Goal: Book appointment/travel/reservation

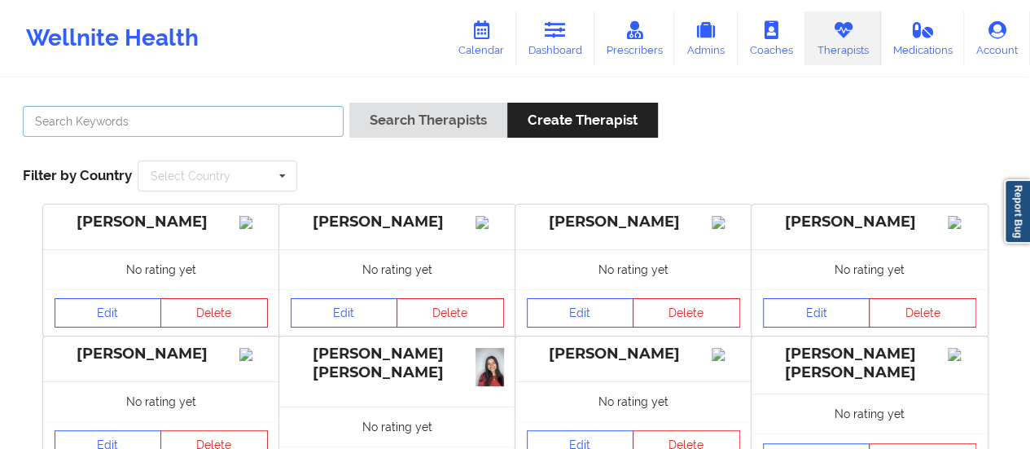
click at [268, 121] on input "text" at bounding box center [183, 121] width 321 height 31
type input "[PERSON_NAME]"
click at [349, 103] on button "Search Therapists" at bounding box center [428, 120] width 158 height 35
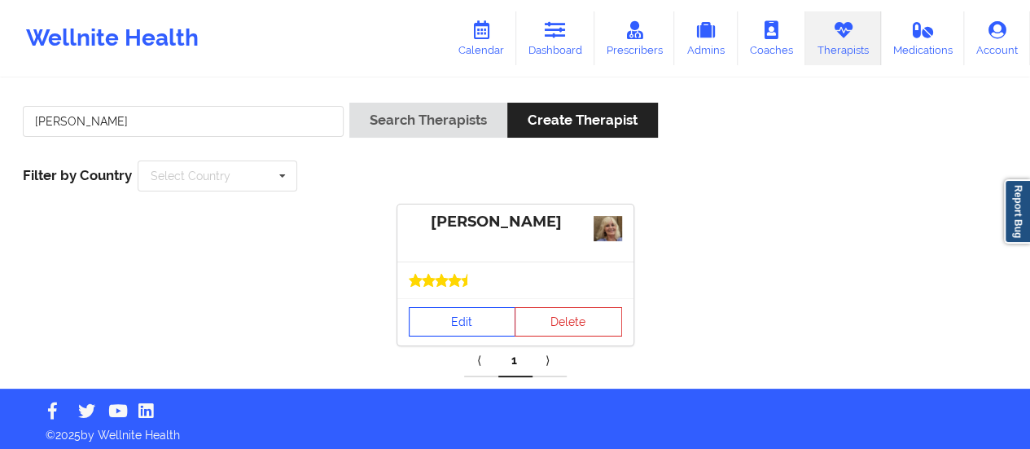
click at [463, 327] on link "Edit" at bounding box center [463, 321] width 108 height 29
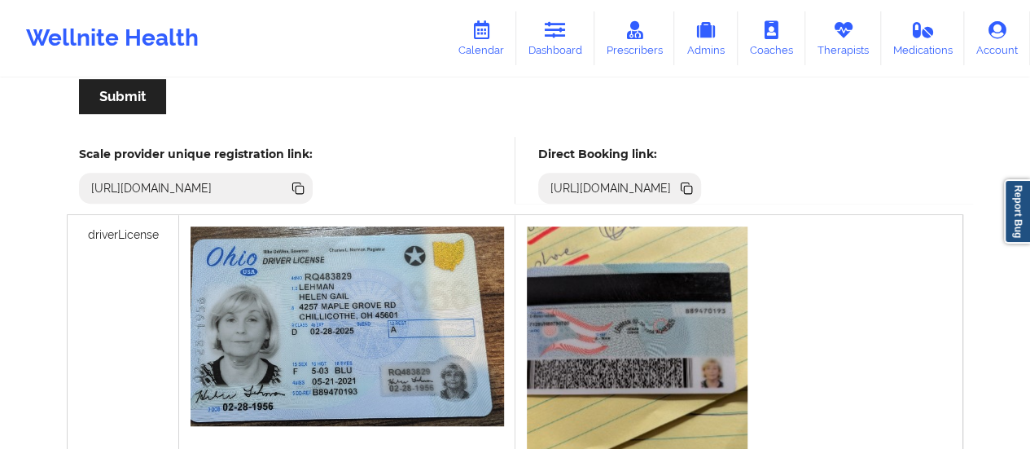
scroll to position [471, 0]
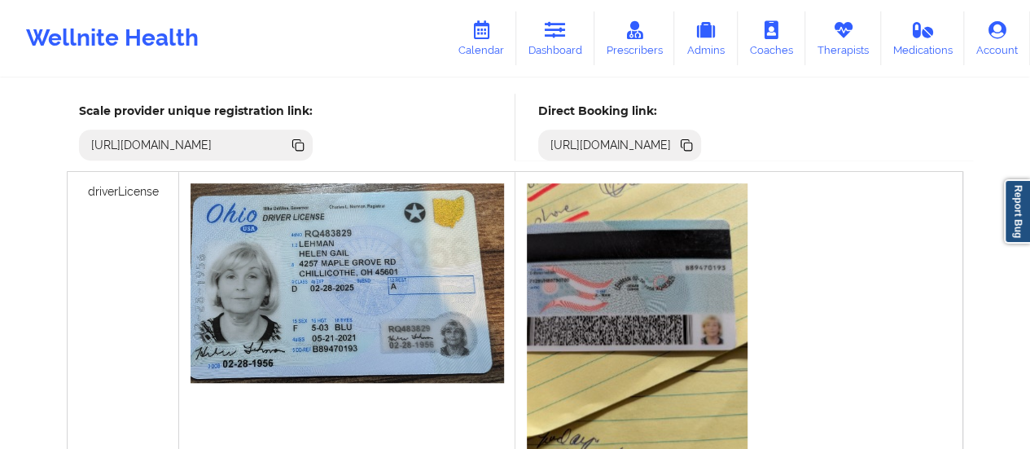
click at [692, 146] on icon at bounding box center [688, 147] width 8 height 8
click at [498, 51] on link "Calendar" at bounding box center [481, 38] width 70 height 54
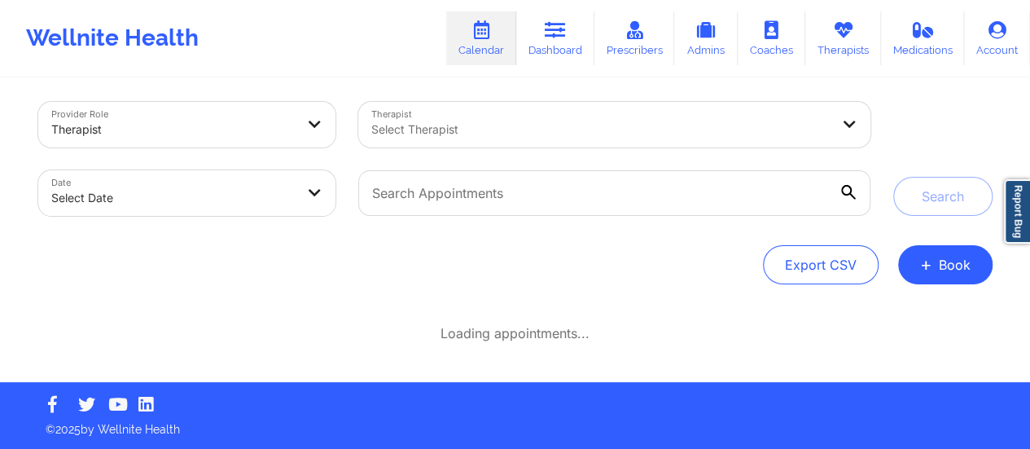
scroll to position [7, 0]
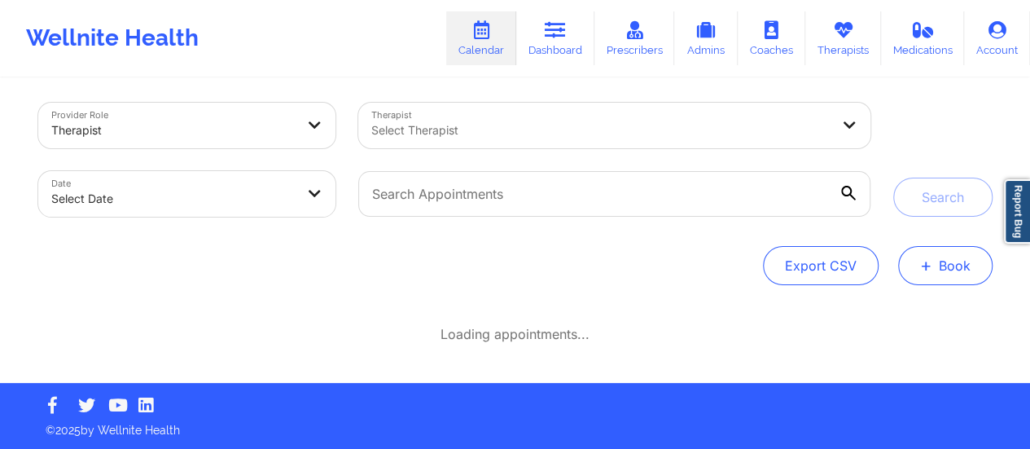
click at [928, 270] on span "+" at bounding box center [926, 265] width 12 height 9
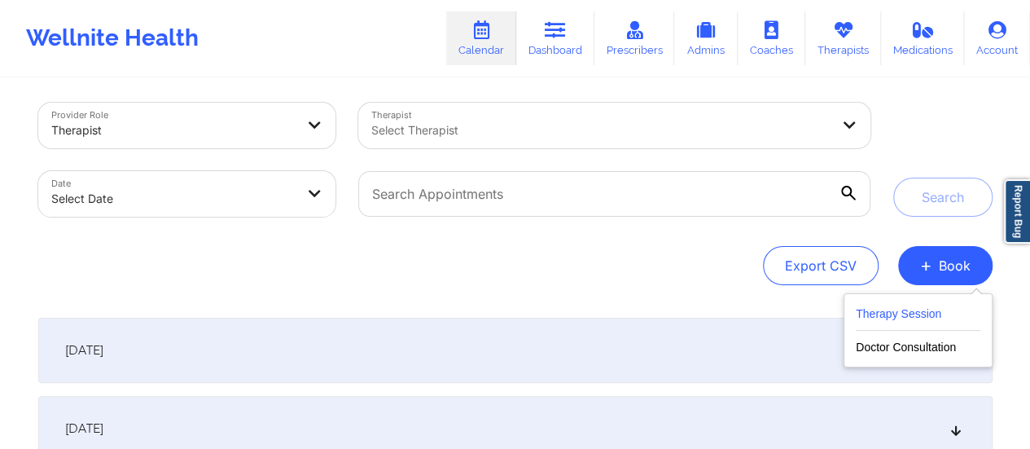
click at [893, 323] on button "Therapy Session" at bounding box center [918, 317] width 125 height 27
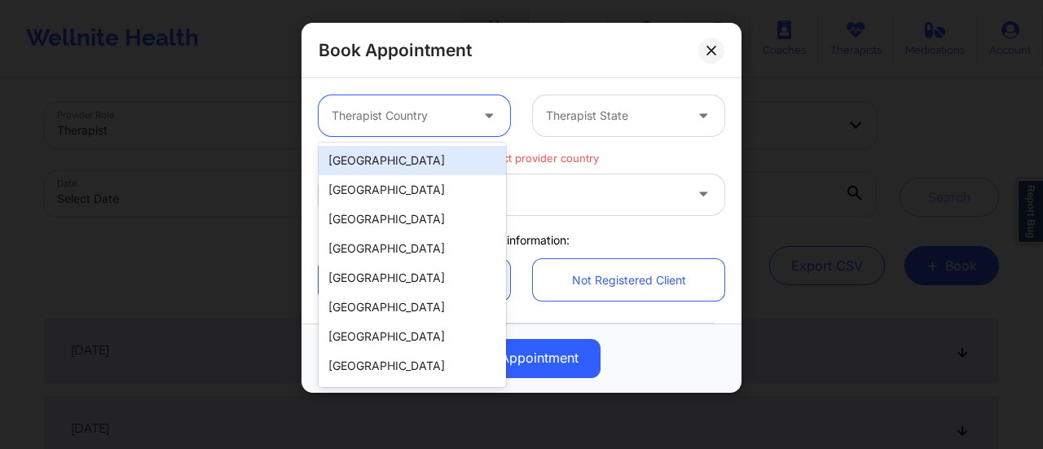
click at [463, 113] on div at bounding box center [400, 116] width 138 height 20
click at [402, 165] on div "[GEOGRAPHIC_DATA]" at bounding box center [411, 160] width 187 height 29
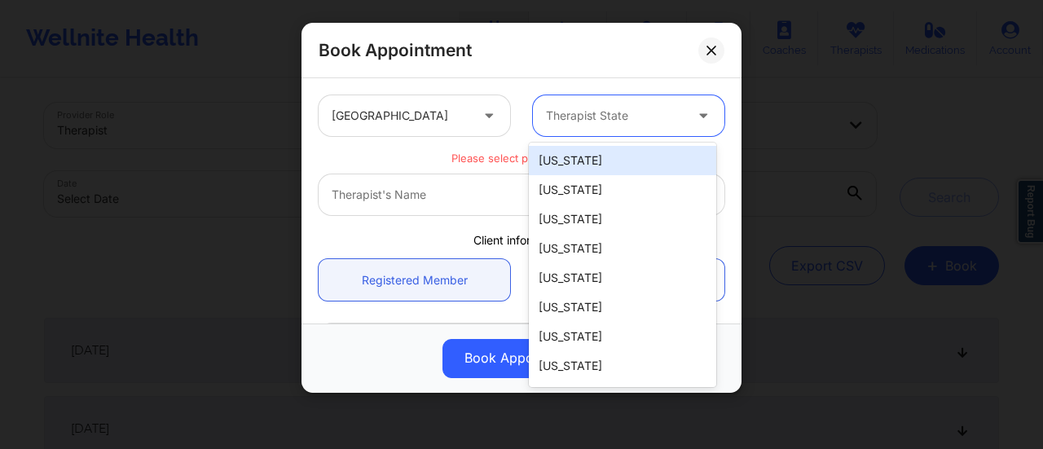
click at [599, 112] on div at bounding box center [615, 116] width 138 height 20
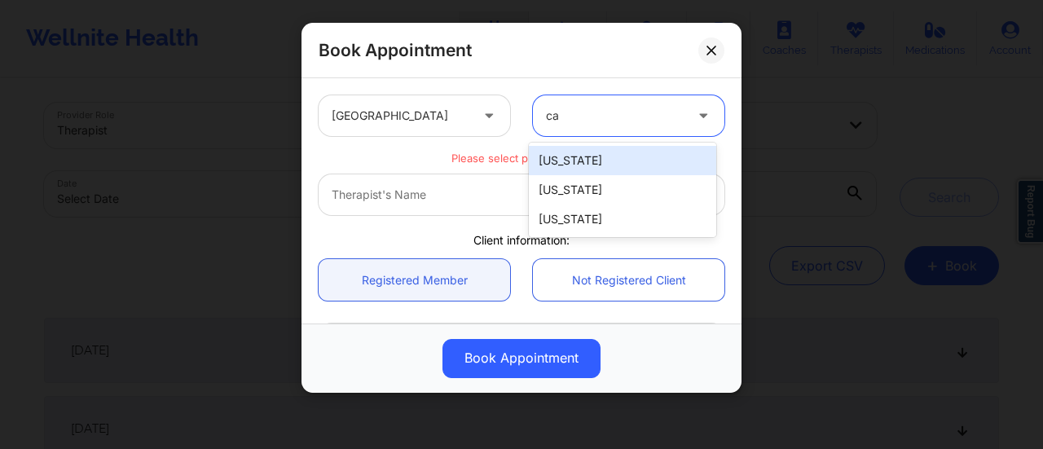
type input "c"
type input "f"
type input "cal"
click at [595, 165] on div "[US_STATE]" at bounding box center [622, 160] width 187 height 29
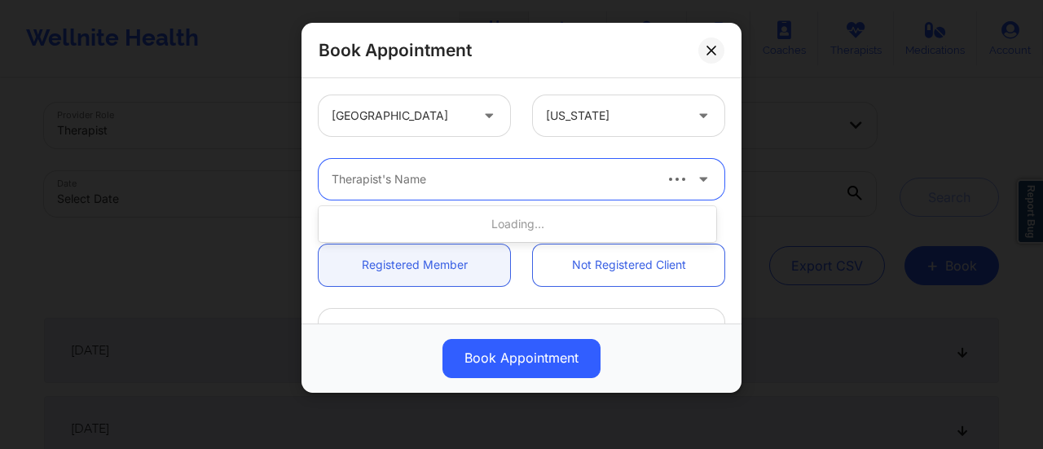
click at [450, 173] on div at bounding box center [490, 179] width 319 height 20
type input "[PERSON_NAME] we"
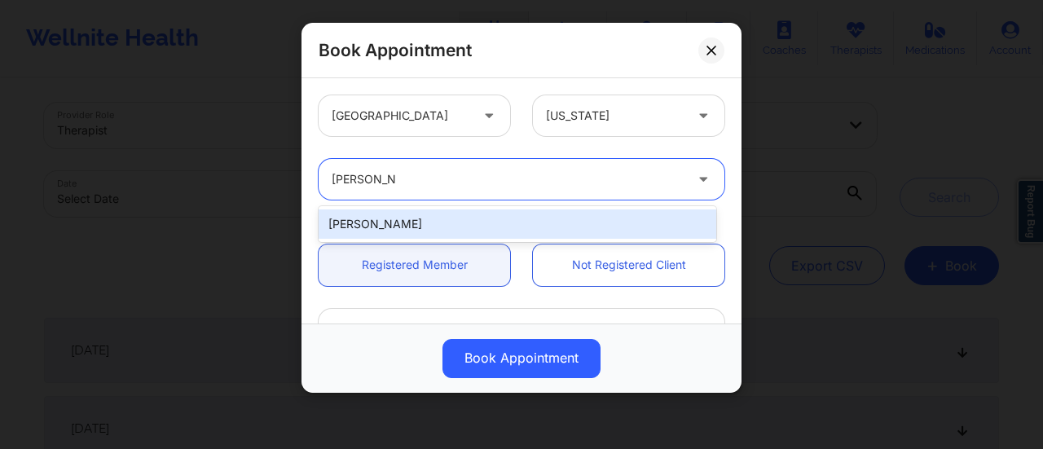
click at [438, 213] on div "[PERSON_NAME]" at bounding box center [516, 223] width 397 height 29
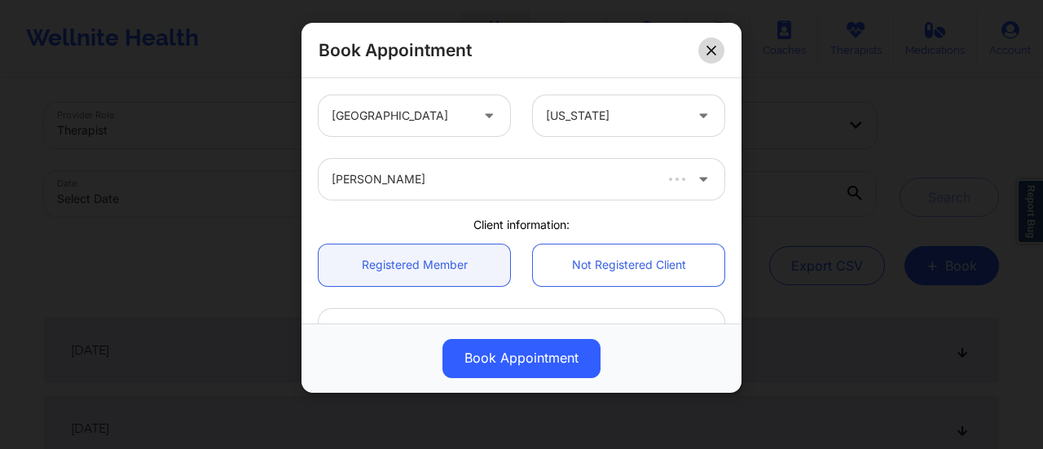
drag, startPoint x: 722, startPoint y: 59, endPoint x: 715, endPoint y: 53, distance: 9.8
click at [715, 53] on div "Book Appointment" at bounding box center [521, 50] width 440 height 55
click at [715, 53] on icon at bounding box center [711, 51] width 10 height 10
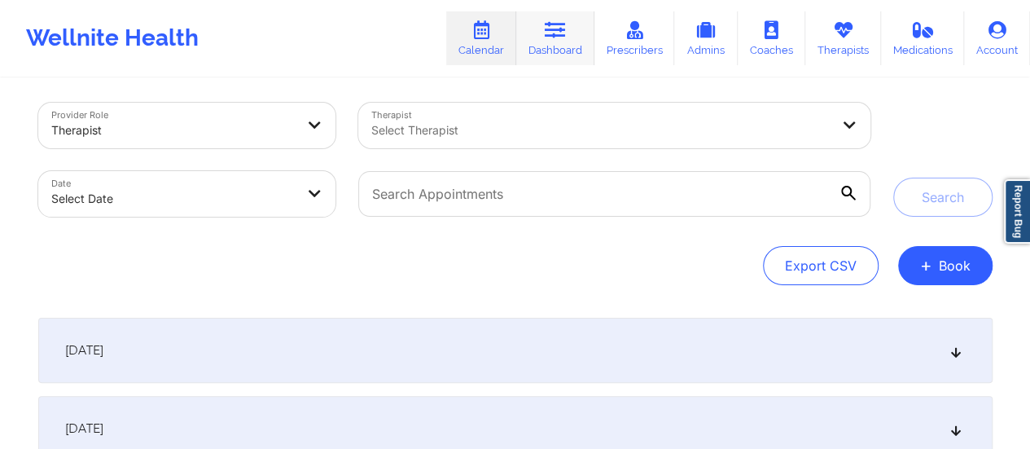
click at [563, 46] on link "Dashboard" at bounding box center [555, 38] width 78 height 54
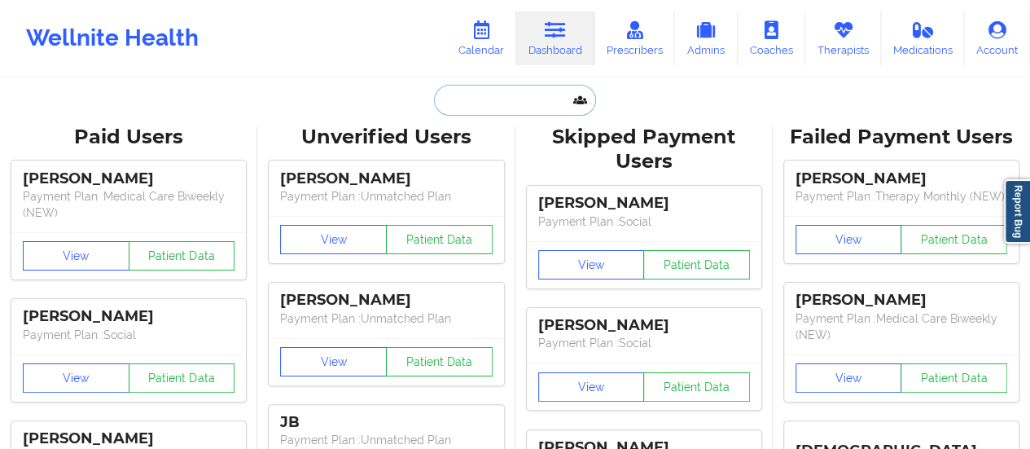
click at [516, 112] on input "text" at bounding box center [514, 100] width 161 height 31
paste input "[EMAIL_ADDRESS][PERSON_NAME][DOMAIN_NAME]"
type input "[EMAIL_ADDRESS][PERSON_NAME][DOMAIN_NAME]"
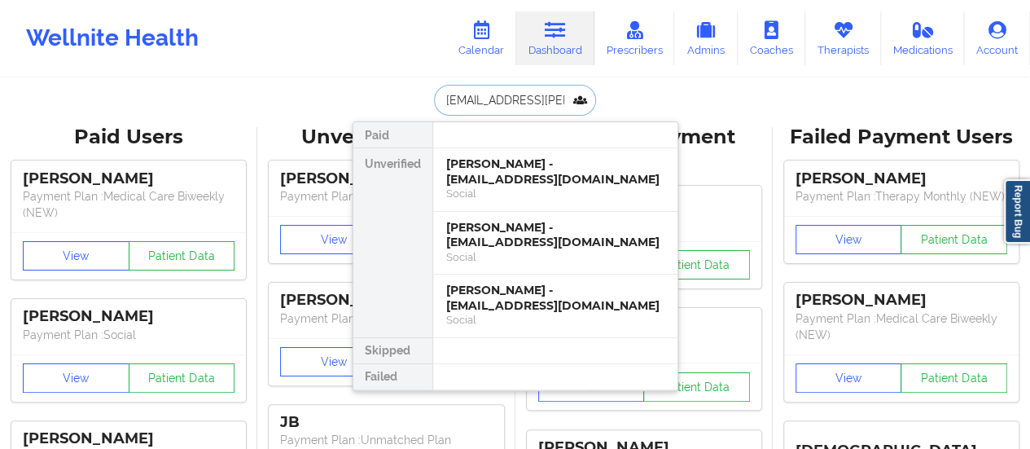
scroll to position [0, 49]
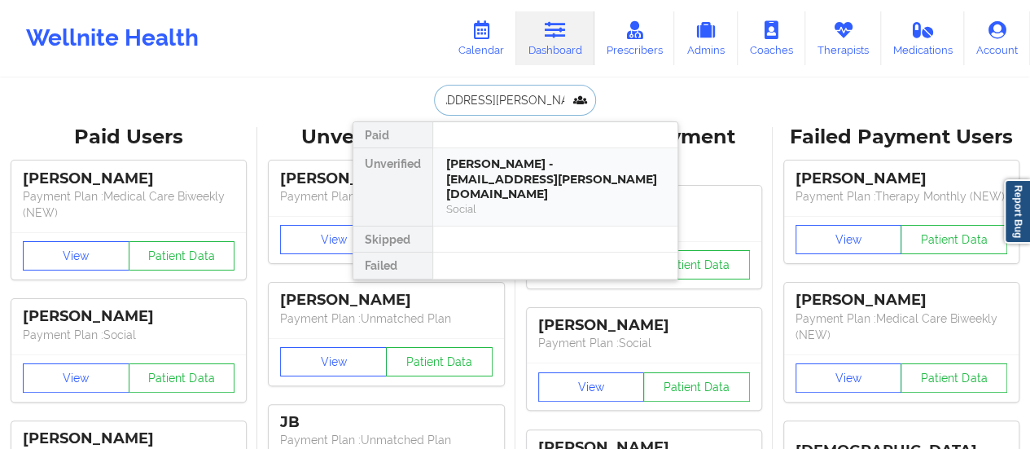
click at [507, 165] on div "[PERSON_NAME] - [EMAIL_ADDRESS][PERSON_NAME][DOMAIN_NAME]" at bounding box center [555, 179] width 218 height 46
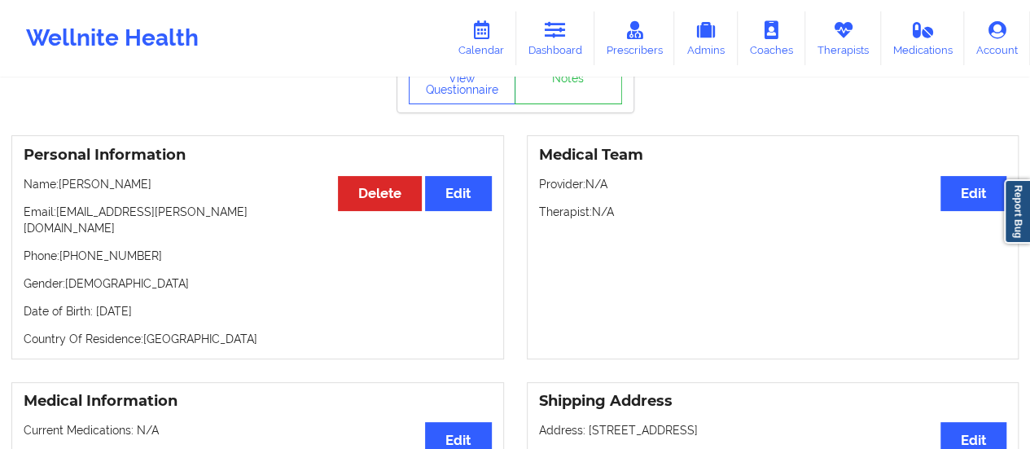
scroll to position [85, 0]
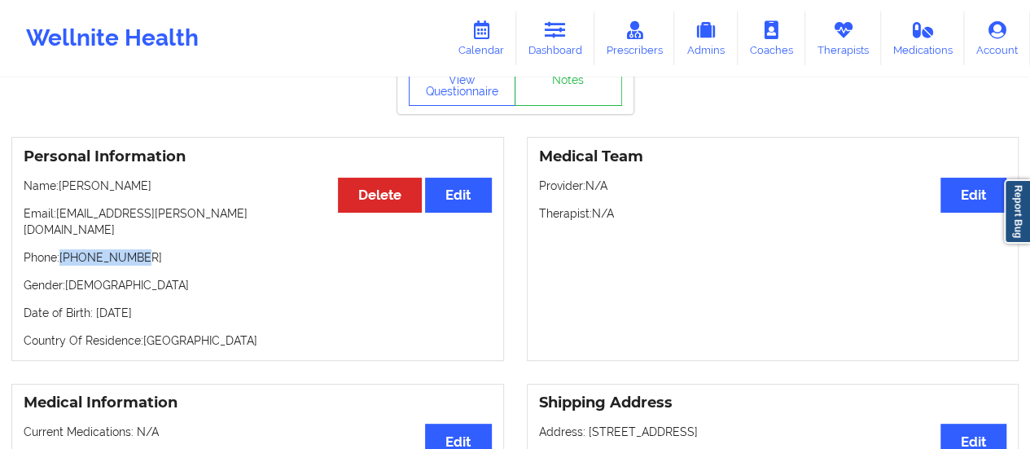
drag, startPoint x: 139, startPoint y: 247, endPoint x: 64, endPoint y: 242, distance: 75.9
click at [64, 249] on p "Phone: [PHONE_NUMBER]" at bounding box center [258, 257] width 468 height 16
copy p "[PHONE_NUMBER]"
drag, startPoint x: 199, startPoint y: 217, endPoint x: 58, endPoint y: 217, distance: 140.9
click at [58, 217] on p "Email: [EMAIL_ADDRESS][PERSON_NAME][DOMAIN_NAME]" at bounding box center [258, 221] width 468 height 33
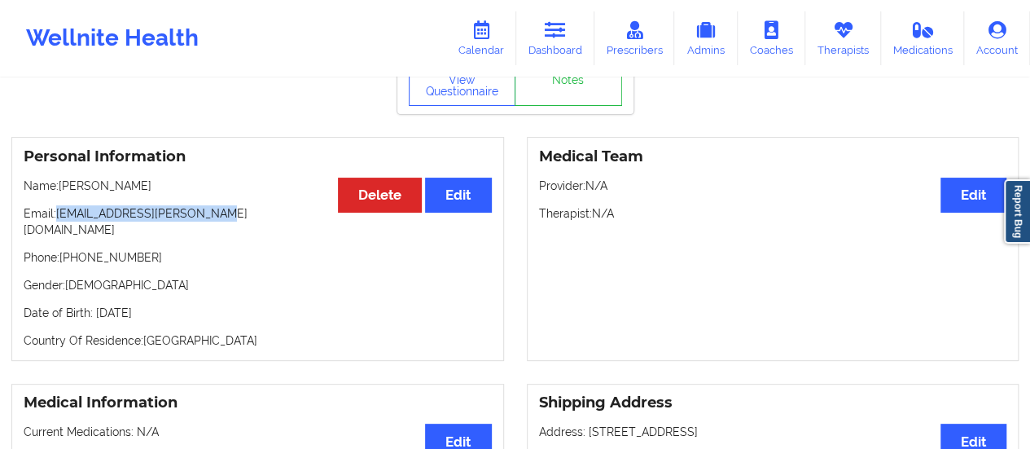
drag, startPoint x: 158, startPoint y: 184, endPoint x: 61, endPoint y: 193, distance: 97.3
click at [61, 193] on p "Name: [PERSON_NAME]" at bounding box center [258, 186] width 468 height 16
copy p "[PERSON_NAME]"
click at [492, 24] on icon at bounding box center [481, 30] width 21 height 18
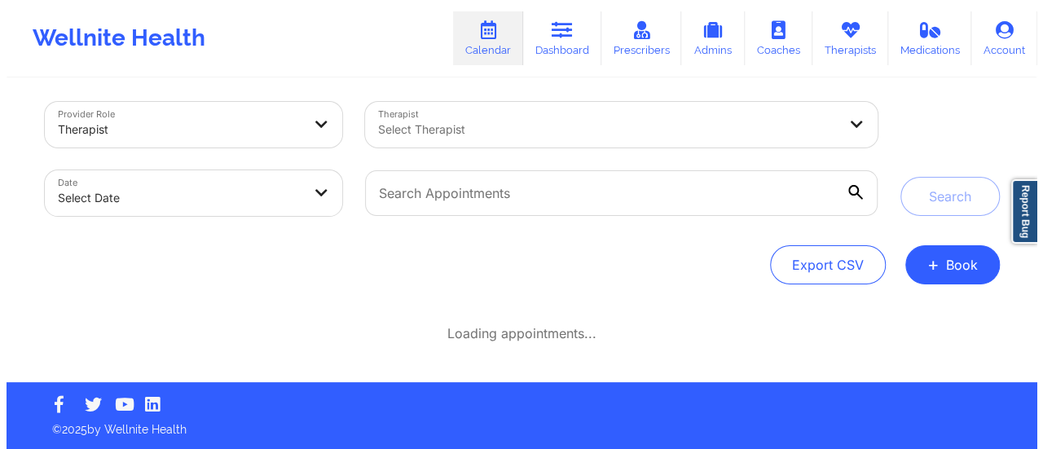
scroll to position [7, 0]
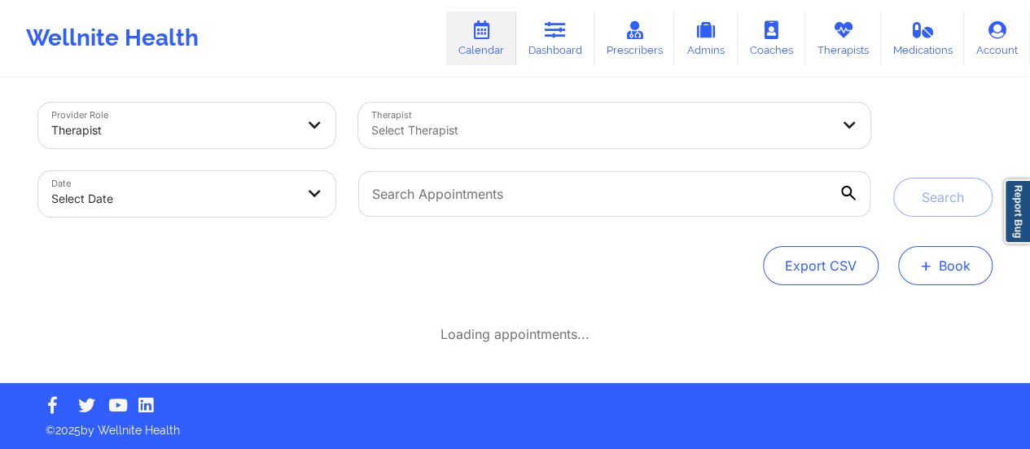
click at [931, 265] on span "+" at bounding box center [926, 265] width 12 height 9
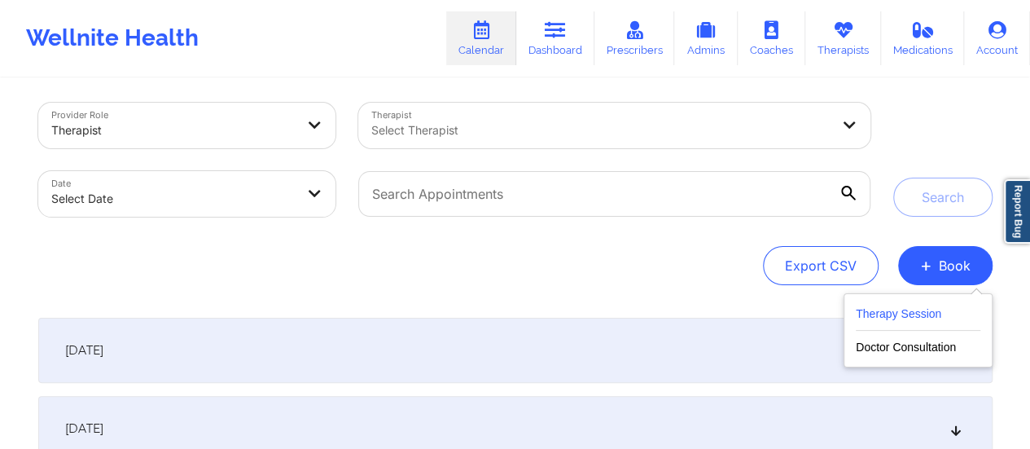
click at [858, 309] on button "Therapy Session" at bounding box center [918, 317] width 125 height 27
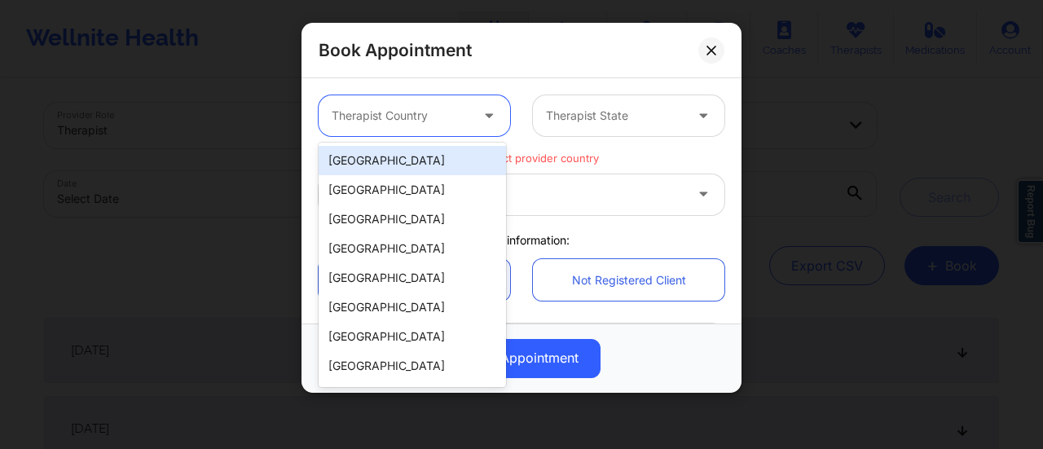
click at [430, 121] on div at bounding box center [400, 116] width 138 height 20
click at [387, 151] on div "[GEOGRAPHIC_DATA]" at bounding box center [411, 160] width 187 height 29
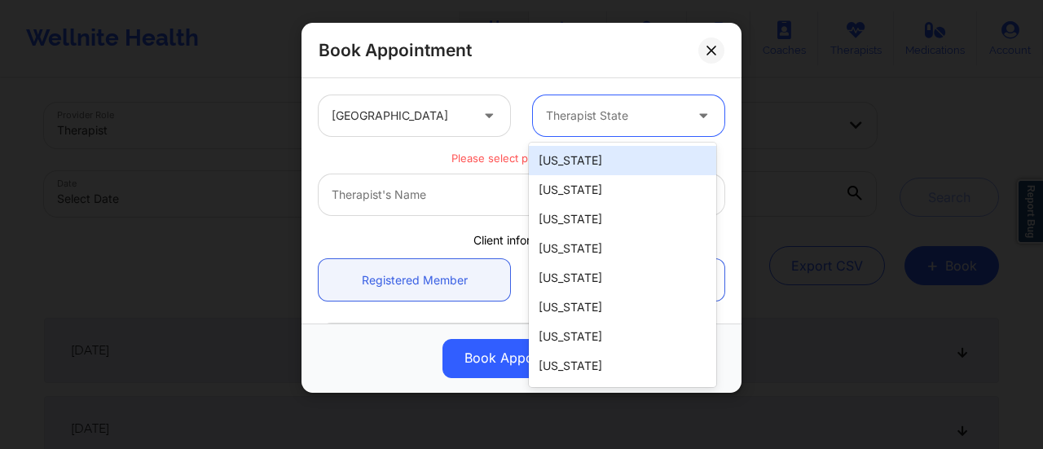
click at [546, 124] on div at bounding box center [615, 116] width 138 height 20
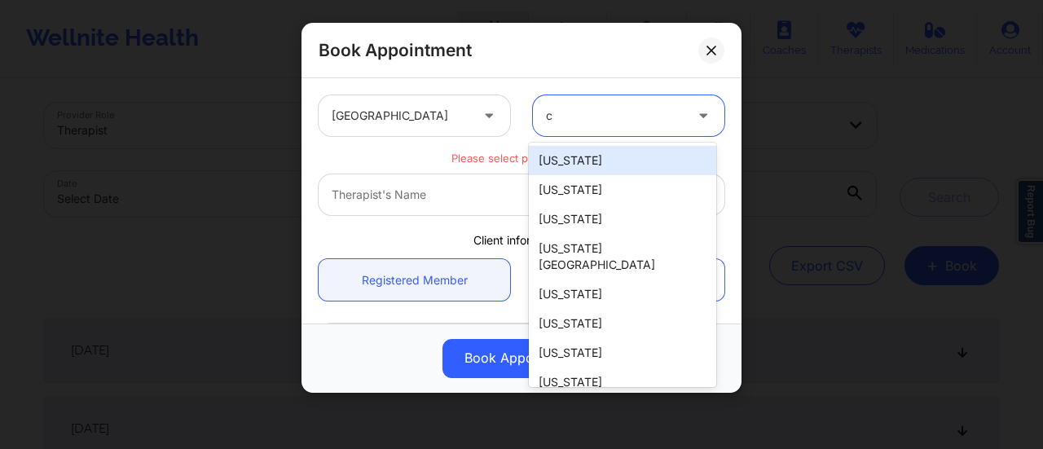
type input "ca"
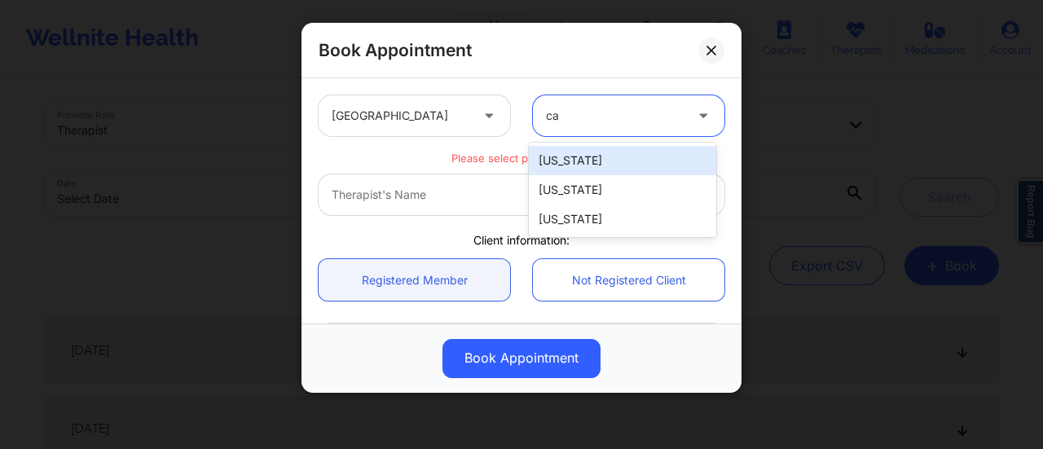
click at [566, 148] on div "[US_STATE]" at bounding box center [622, 160] width 187 height 29
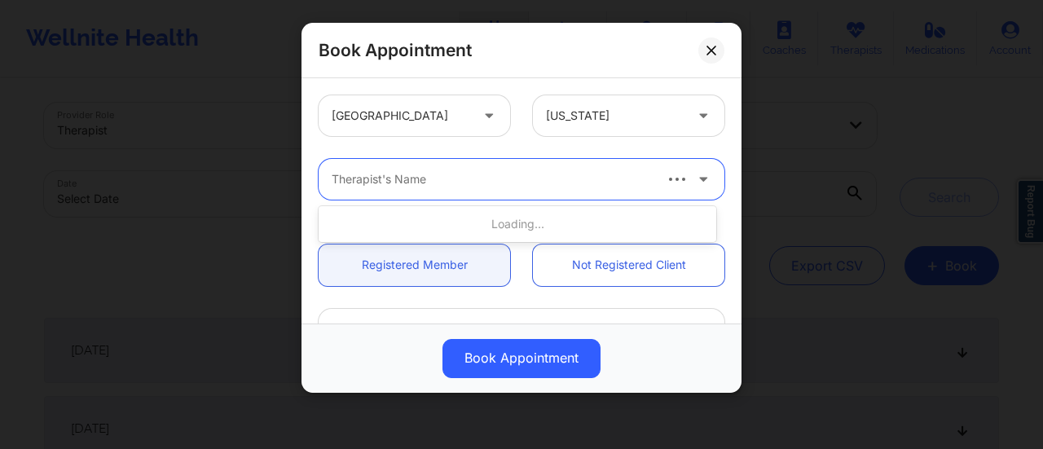
click at [497, 185] on div at bounding box center [490, 179] width 319 height 20
type input "[PERSON_NAME] We"
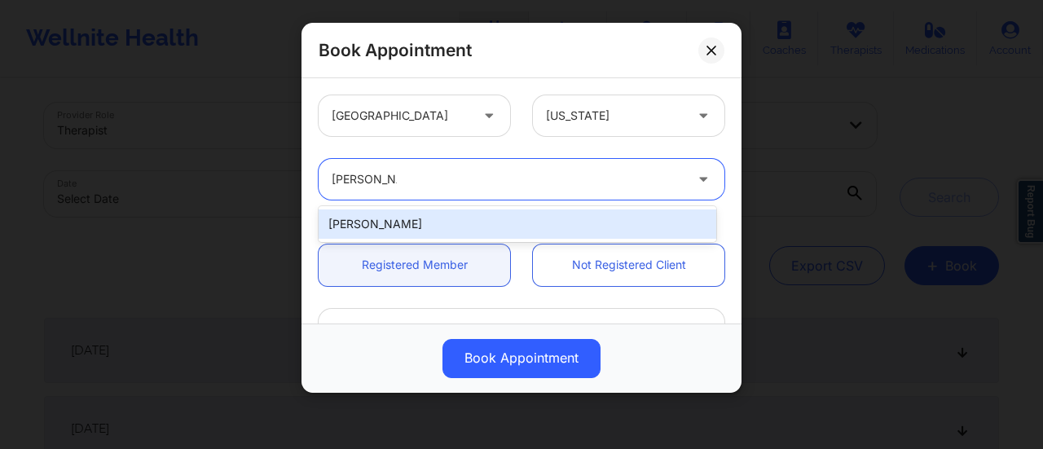
click at [472, 229] on div "[PERSON_NAME]" at bounding box center [516, 223] width 397 height 29
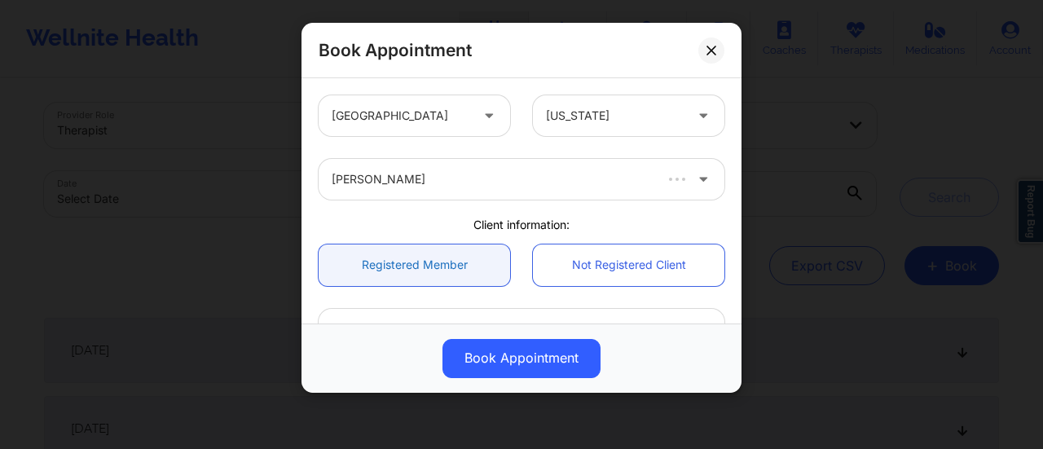
click at [460, 270] on link "Registered Member" at bounding box center [413, 265] width 191 height 42
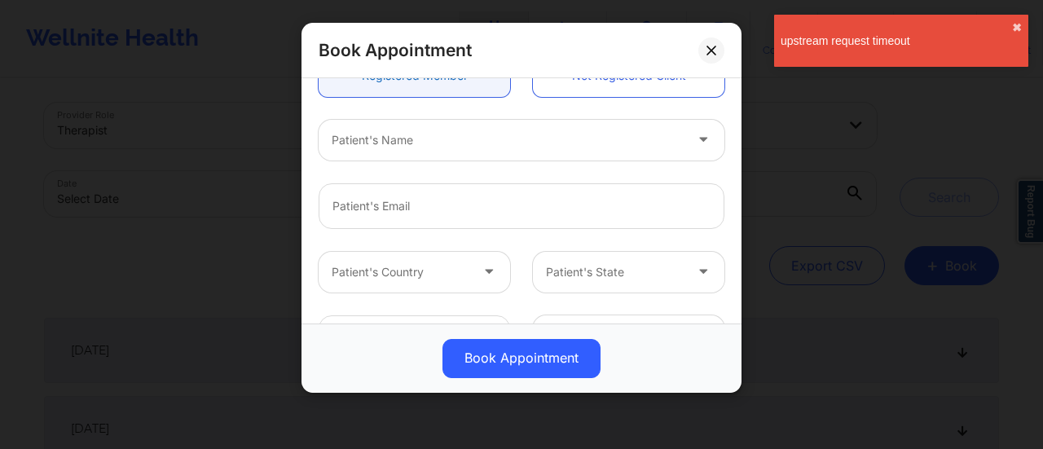
scroll to position [190, 0]
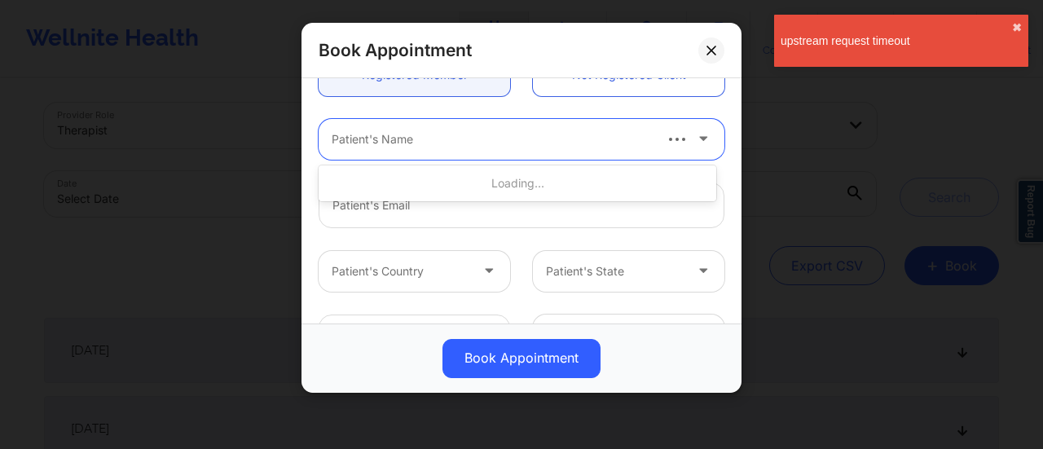
click at [424, 139] on div at bounding box center [490, 139] width 319 height 20
paste input "[PERSON_NAME]"
type input "[PERSON_NAME]"
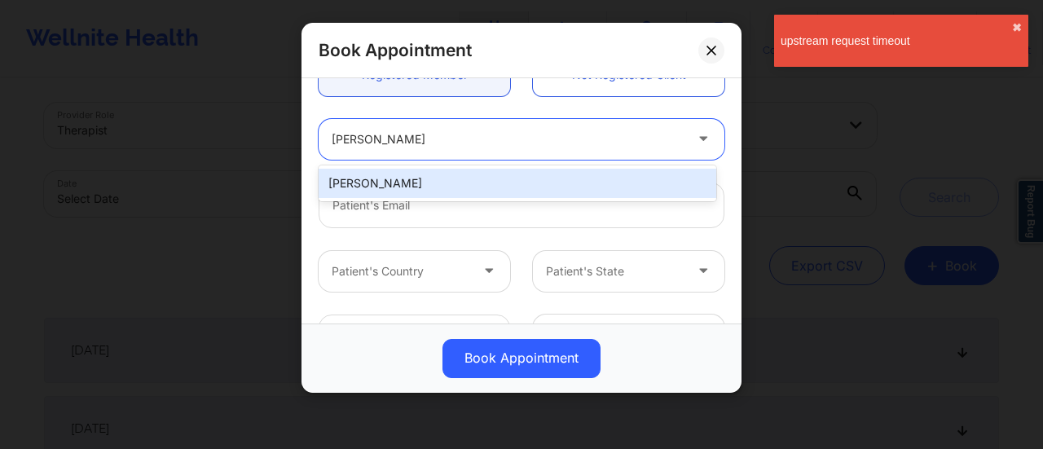
click at [433, 180] on div "[PERSON_NAME]" at bounding box center [516, 183] width 397 height 29
type input "[EMAIL_ADDRESS][PERSON_NAME][DOMAIN_NAME]"
type input "[PHONE_NUMBER]"
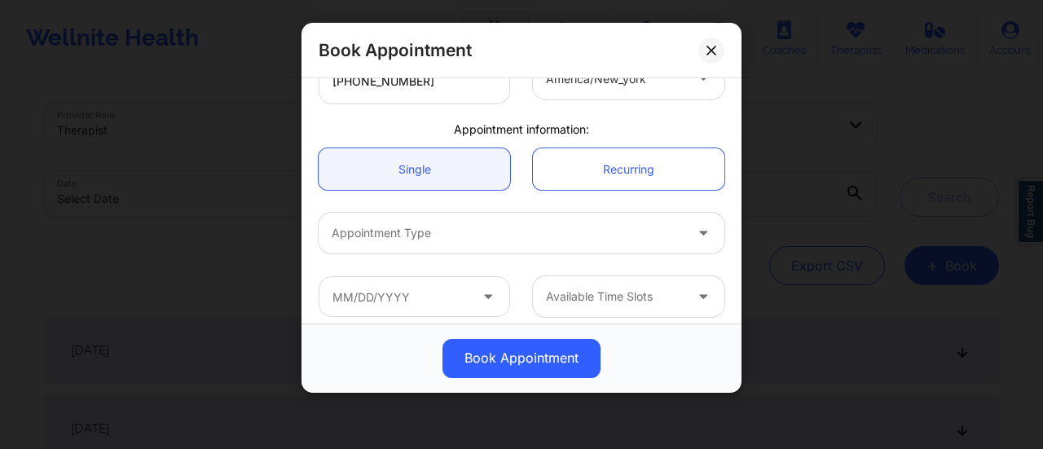
scroll to position [456, 0]
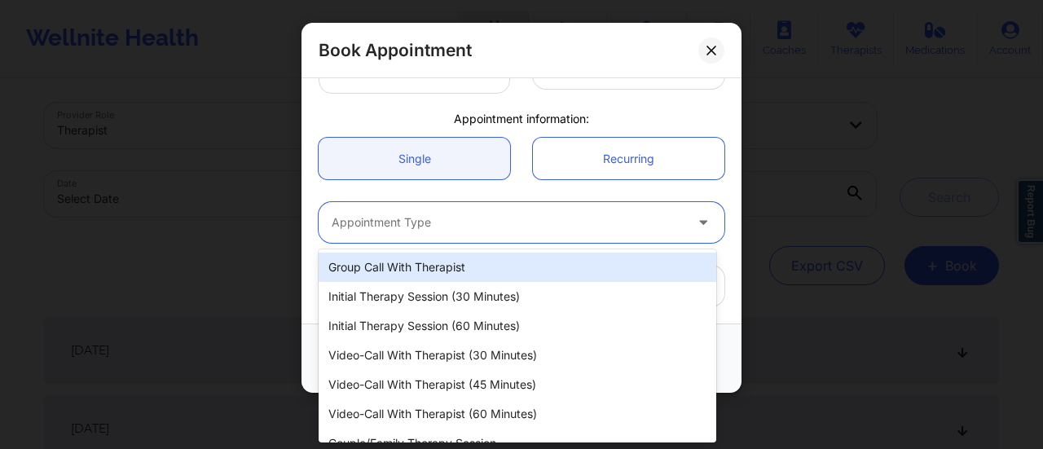
click at [470, 213] on div at bounding box center [507, 223] width 352 height 20
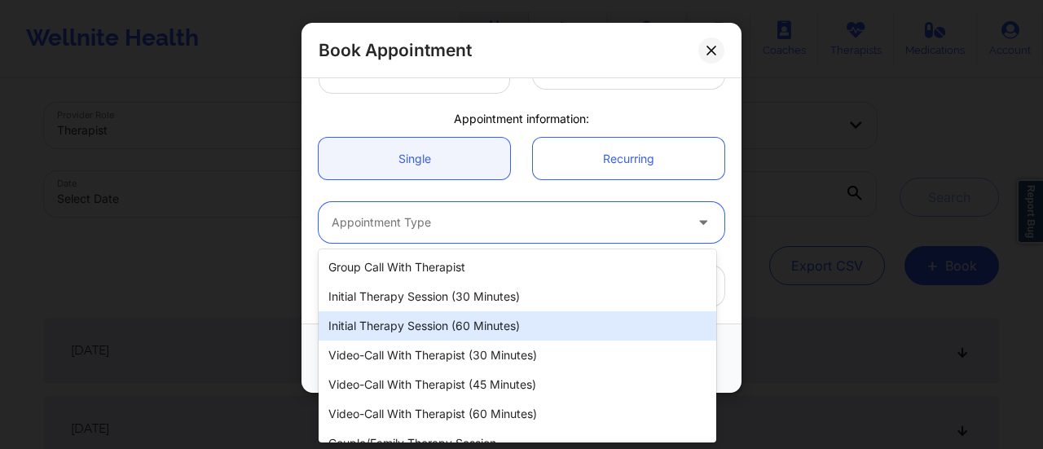
click at [450, 324] on div "Initial Therapy Session (60 minutes)" at bounding box center [516, 325] width 397 height 29
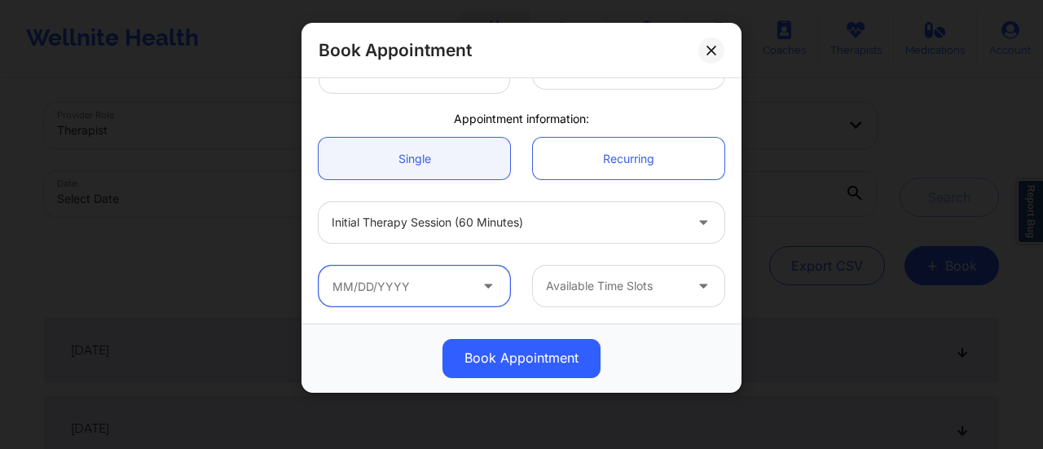
click at [433, 275] on input "text" at bounding box center [413, 286] width 191 height 41
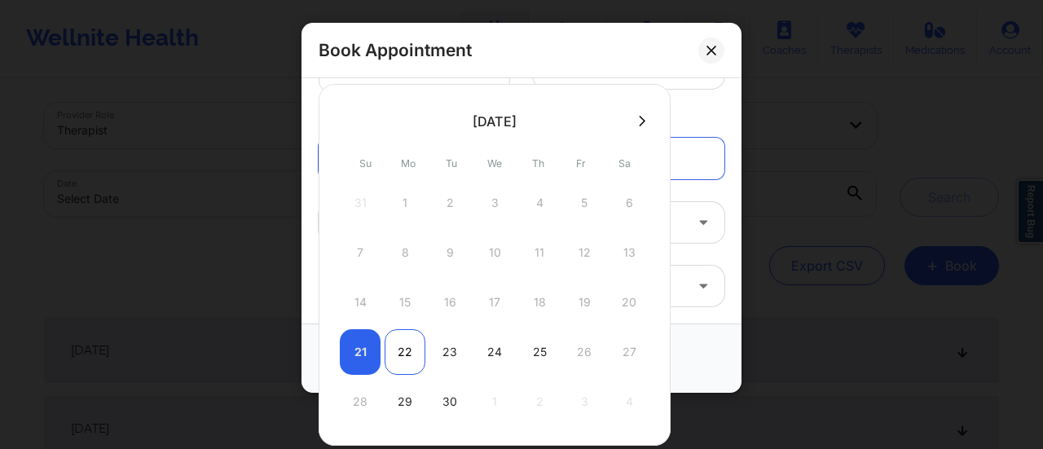
click at [397, 353] on div "22" at bounding box center [404, 352] width 41 height 46
type input "[DATE]"
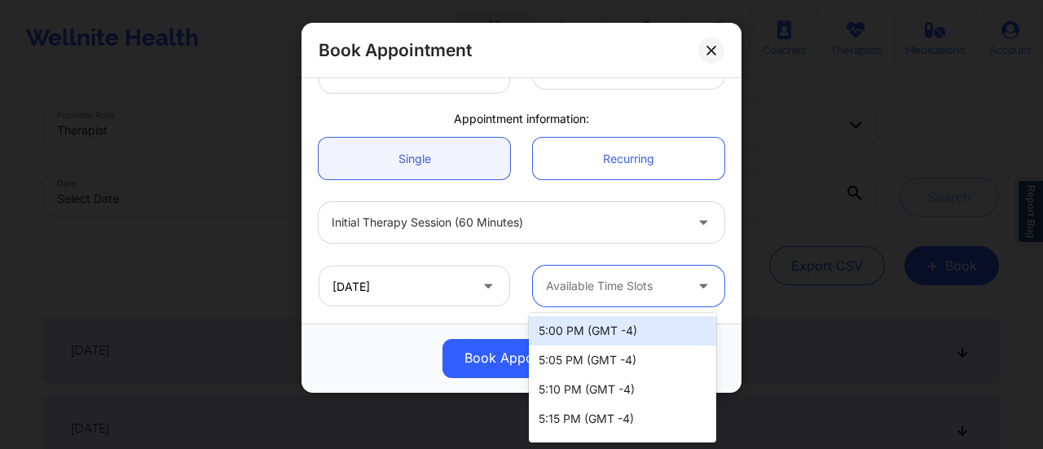
click at [599, 288] on div at bounding box center [615, 286] width 138 height 20
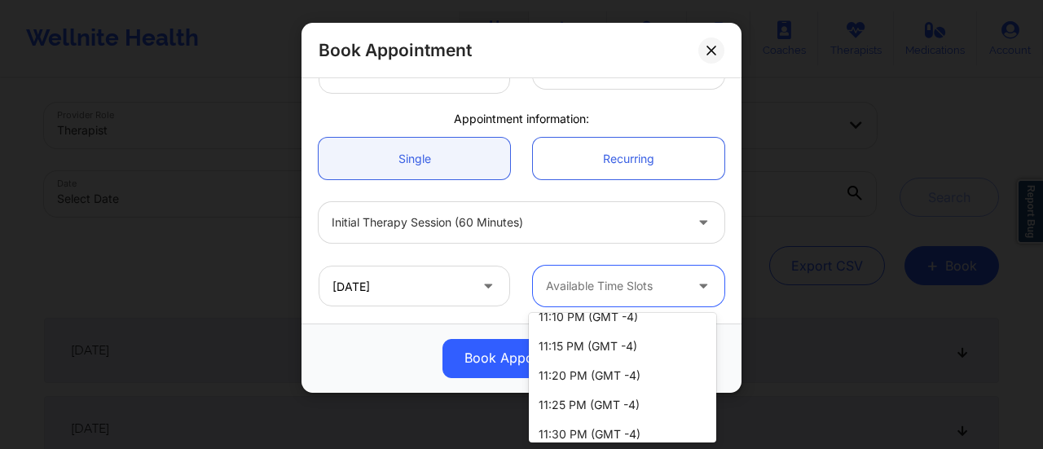
scroll to position [2544, 0]
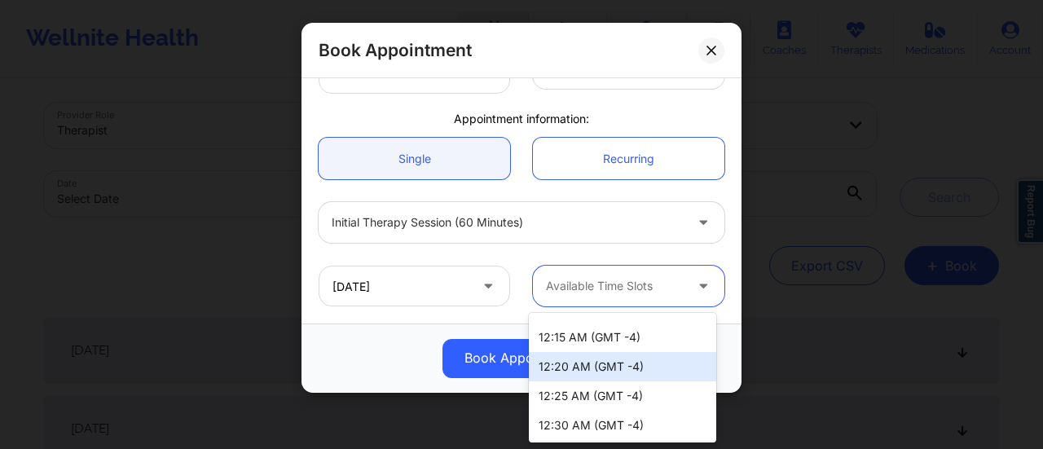
click at [406, 335] on div "Book Appointment" at bounding box center [521, 357] width 440 height 69
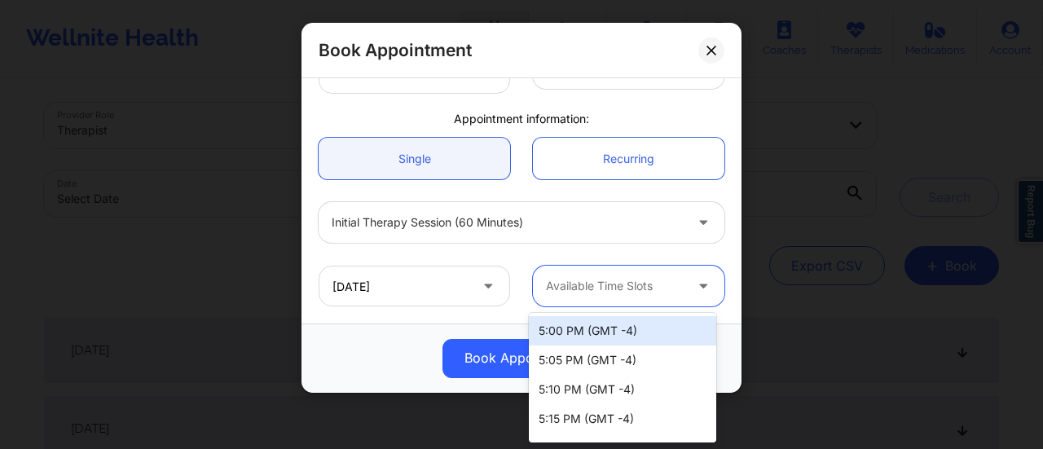
click at [595, 302] on div "Available Time Slots" at bounding box center [609, 286] width 152 height 41
click at [609, 305] on div "Available Time Slots" at bounding box center [609, 286] width 152 height 41
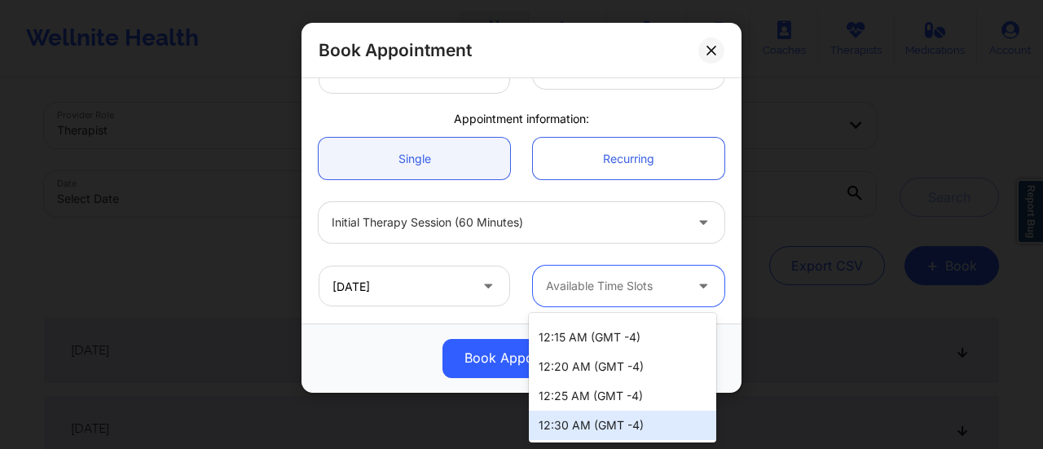
click at [634, 412] on div "12:30 AM (GMT -4)" at bounding box center [622, 424] width 187 height 29
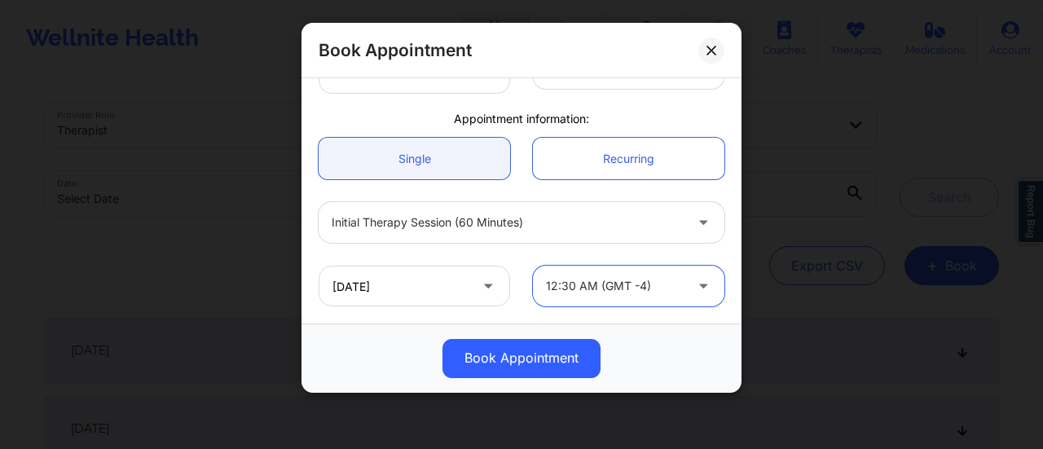
click at [634, 276] on div at bounding box center [615, 286] width 138 height 20
click at [393, 364] on div "Book Appointment" at bounding box center [521, 358] width 417 height 39
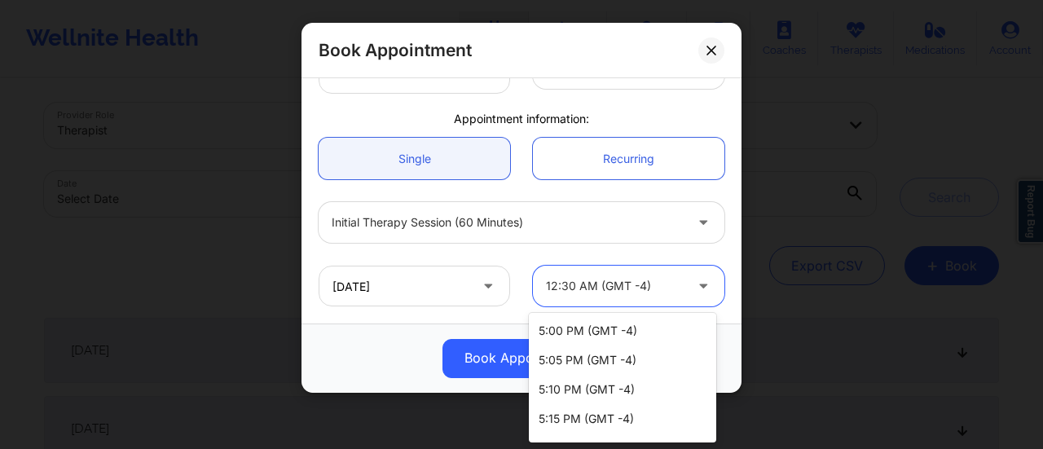
click at [629, 284] on div at bounding box center [615, 286] width 138 height 20
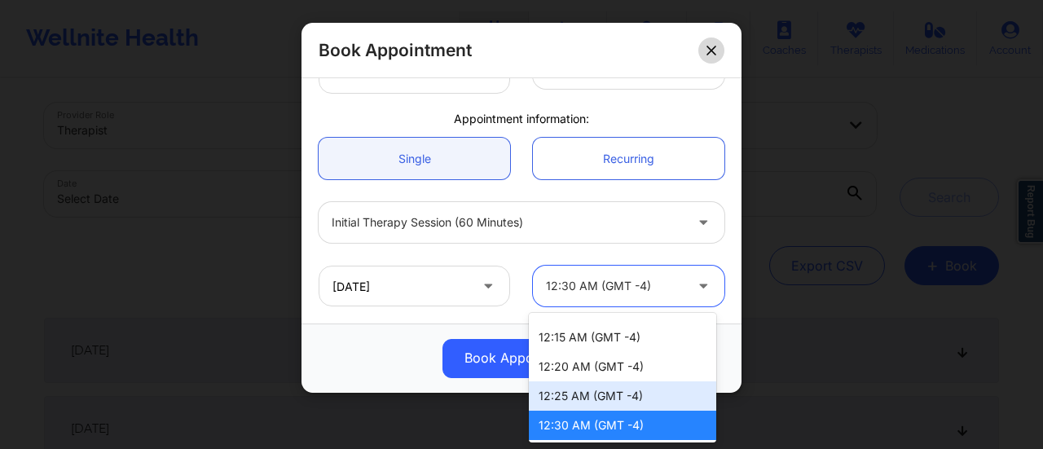
click at [720, 44] on button at bounding box center [711, 50] width 26 height 26
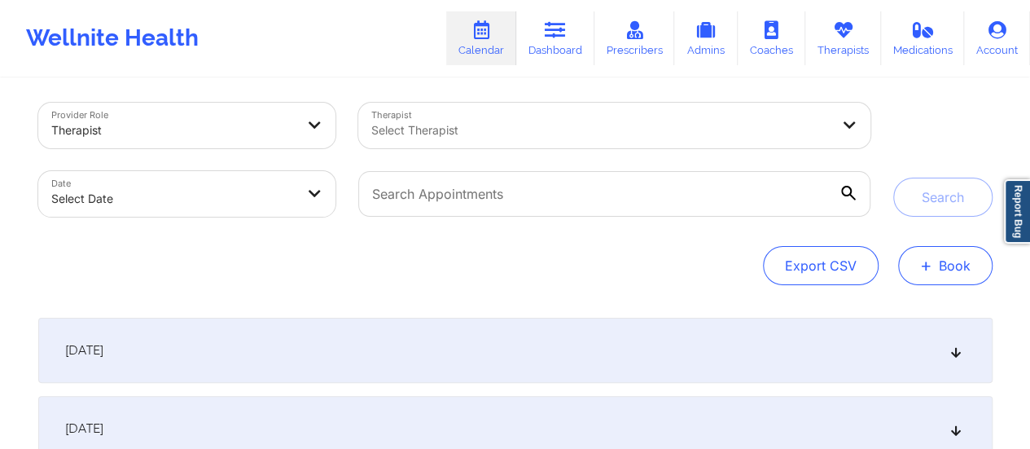
click at [945, 263] on button "+ Book" at bounding box center [945, 265] width 94 height 39
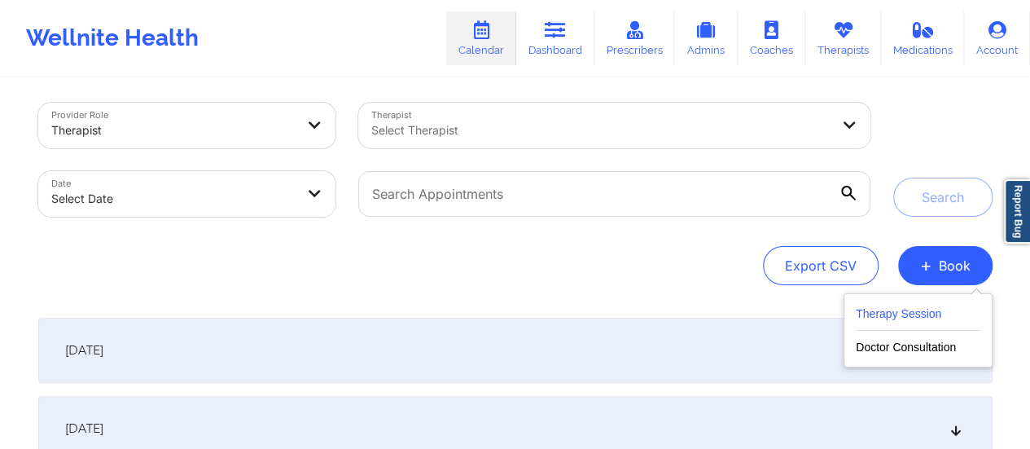
click at [880, 329] on button "Therapy Session" at bounding box center [918, 317] width 125 height 27
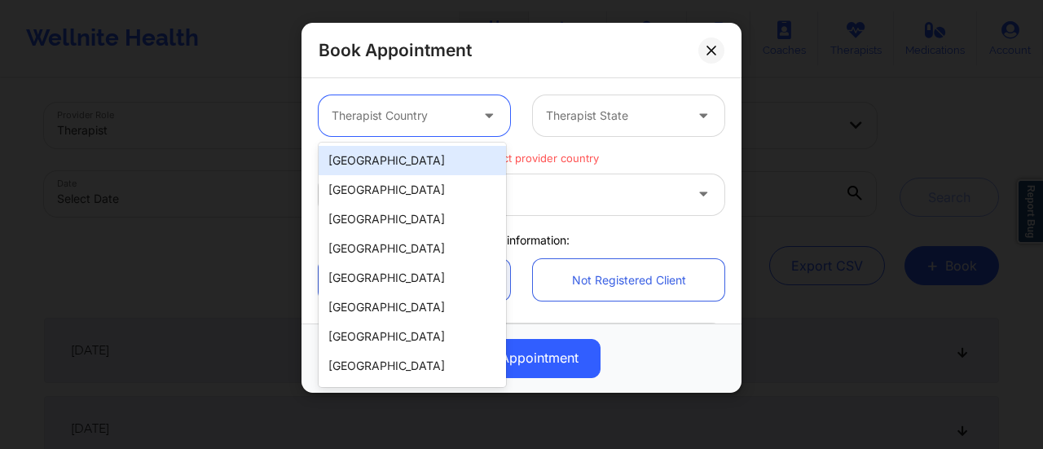
click at [424, 115] on div at bounding box center [400, 116] width 138 height 20
click at [374, 156] on div "[GEOGRAPHIC_DATA]" at bounding box center [411, 160] width 187 height 29
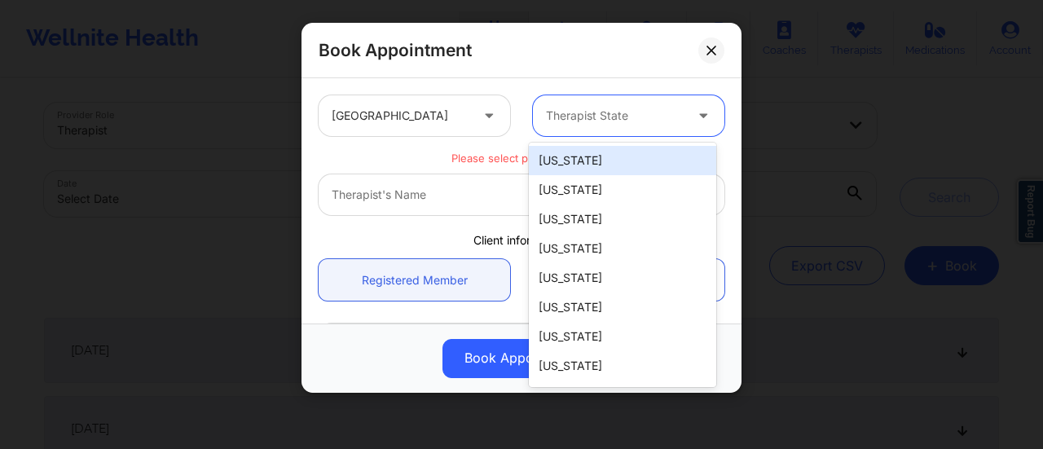
click at [589, 118] on div at bounding box center [615, 116] width 138 height 20
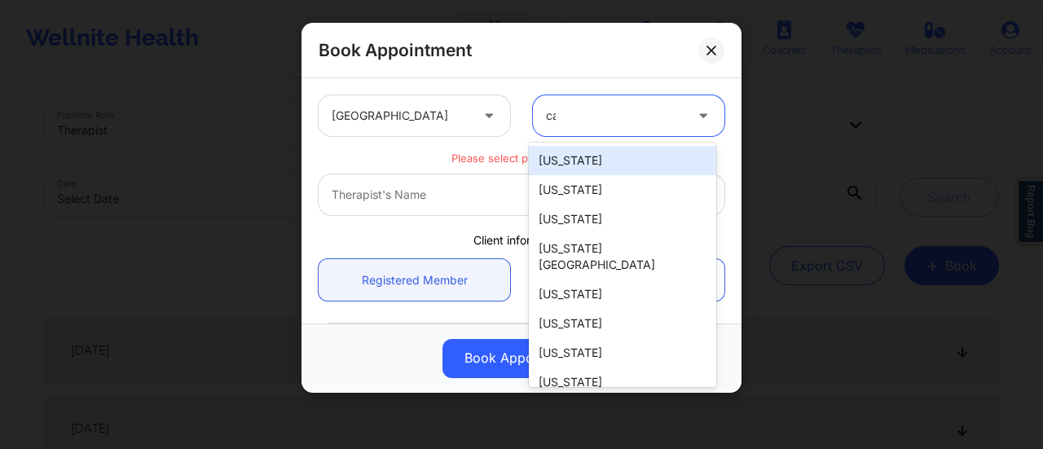
type input "cal"
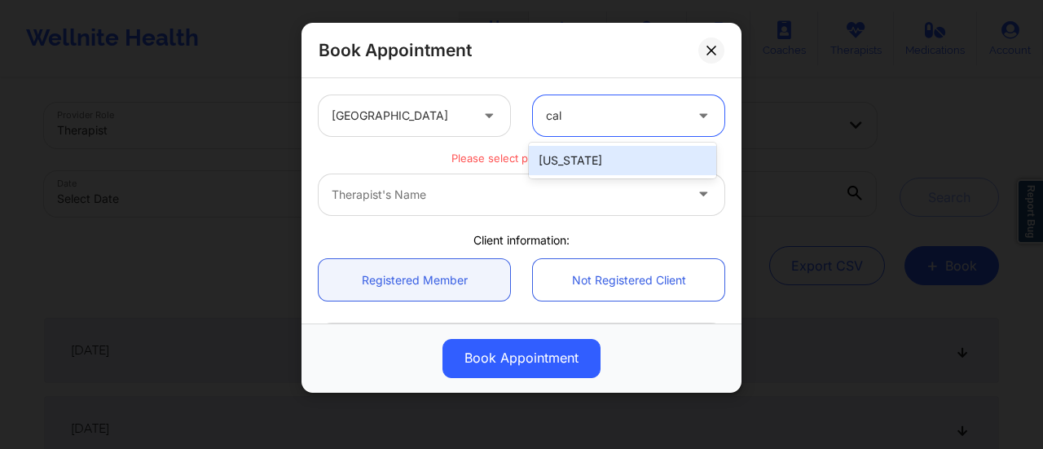
click at [631, 169] on div "[US_STATE]" at bounding box center [622, 160] width 187 height 29
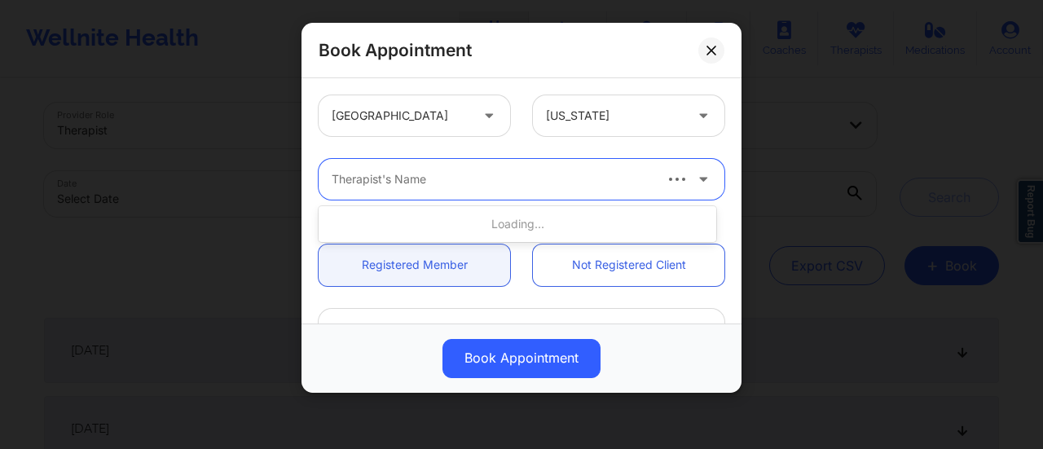
click at [513, 181] on div at bounding box center [490, 179] width 319 height 20
type input "[PERSON_NAME] we"
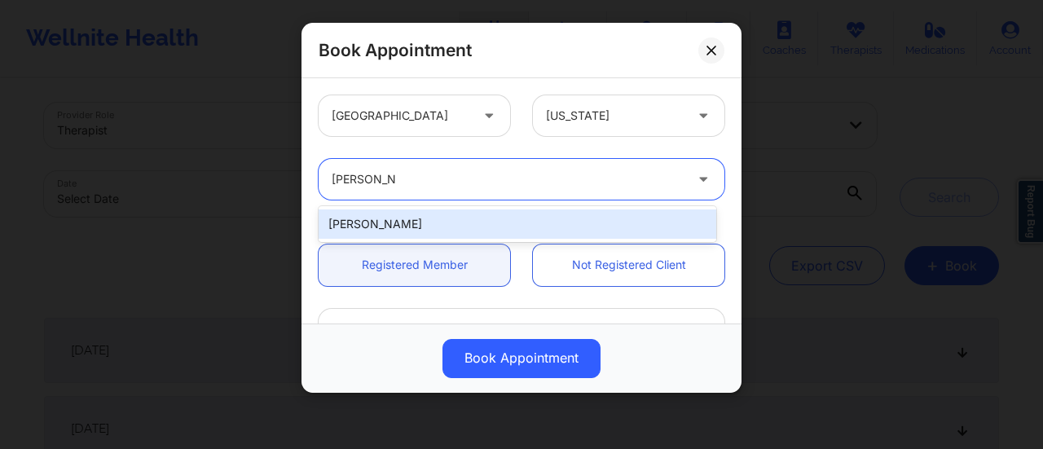
click at [516, 217] on div "[PERSON_NAME]" at bounding box center [516, 223] width 397 height 29
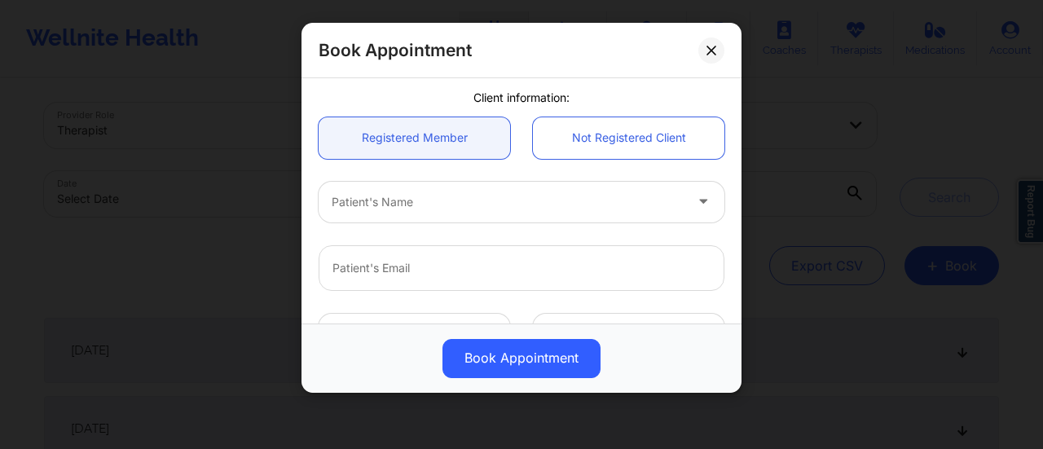
scroll to position [129, 0]
click at [451, 196] on div at bounding box center [507, 201] width 352 height 20
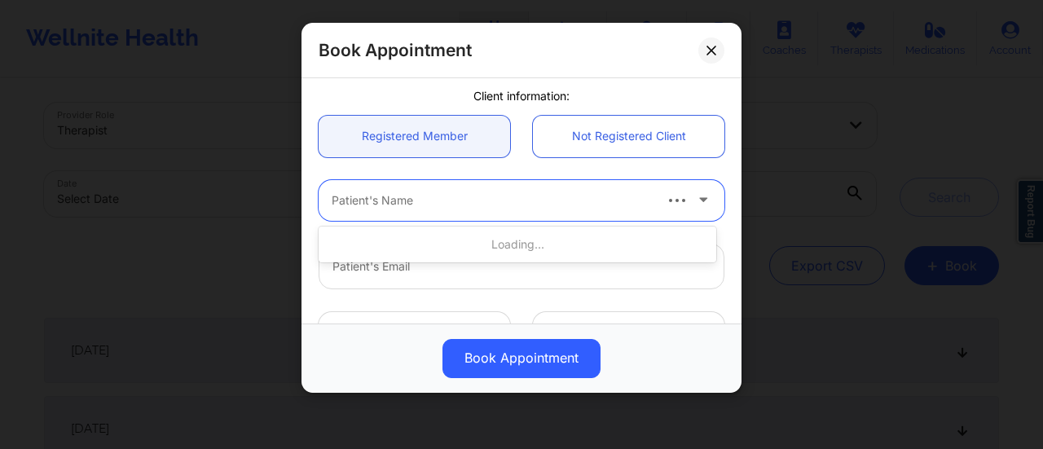
paste input "[PERSON_NAME]"
type input "[PERSON_NAME]"
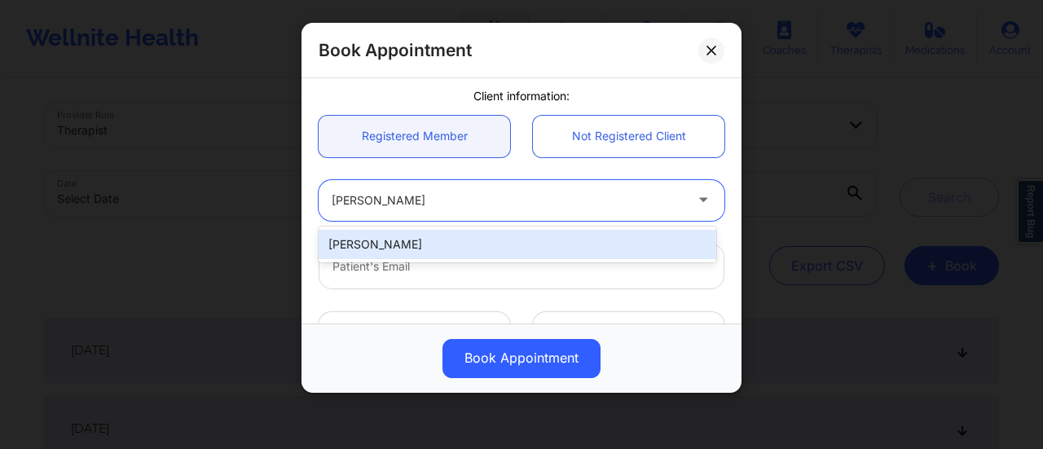
click at [410, 241] on div "[PERSON_NAME]" at bounding box center [516, 244] width 397 height 29
type input "[EMAIL_ADDRESS][PERSON_NAME][DOMAIN_NAME]"
type input "[PHONE_NUMBER]"
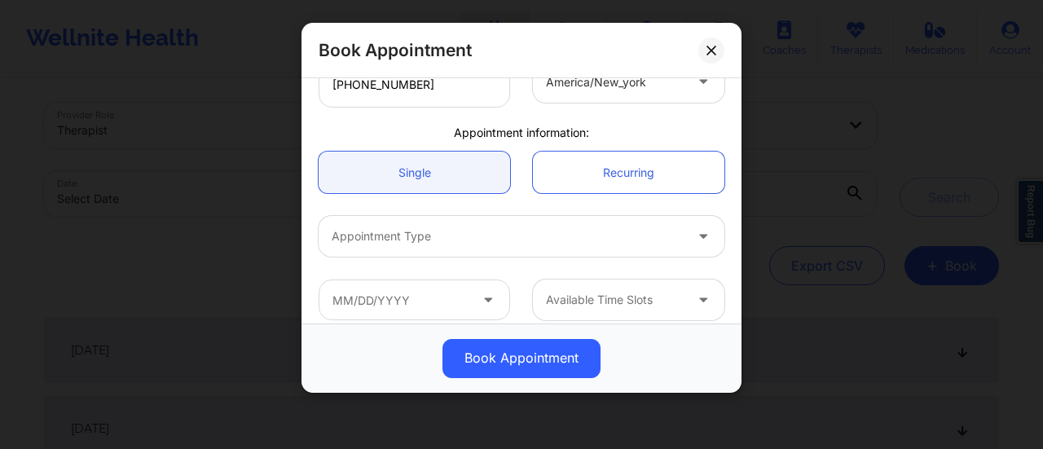
scroll to position [456, 0]
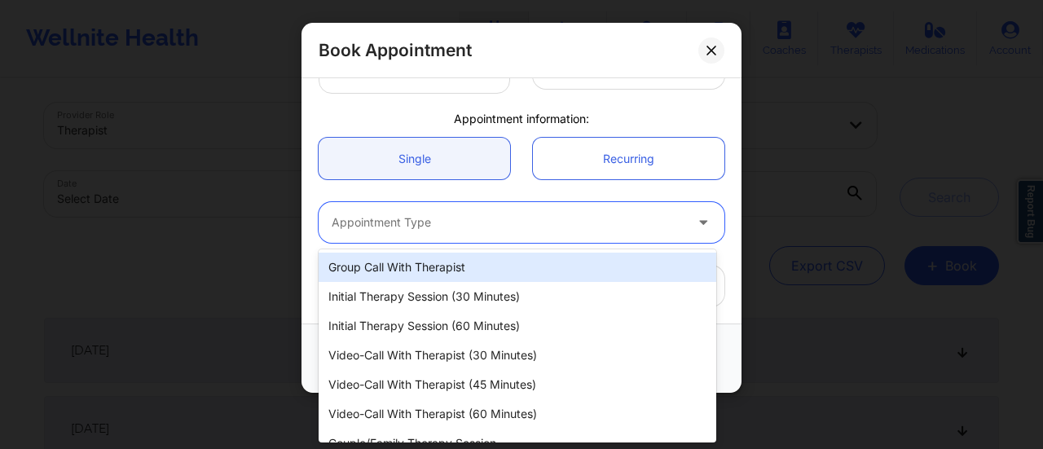
click at [469, 214] on div at bounding box center [507, 223] width 352 height 20
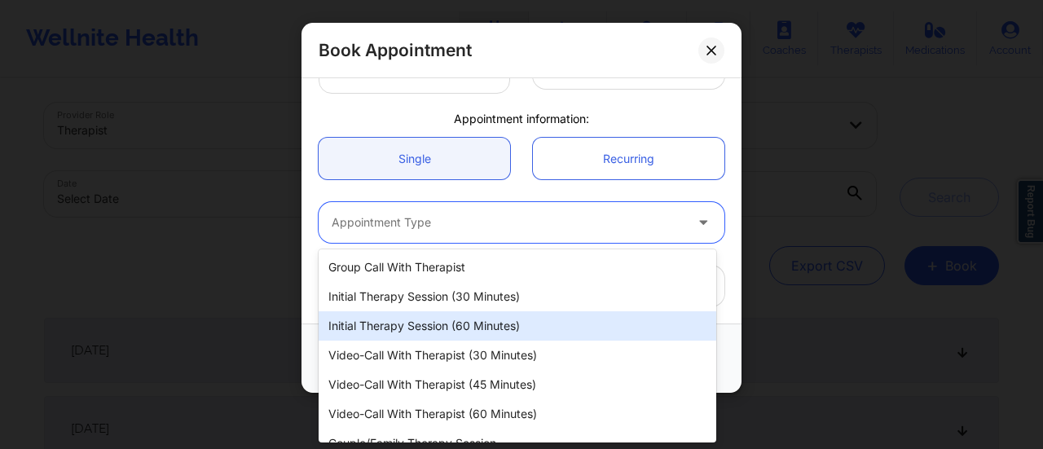
click at [461, 333] on div "Initial Therapy Session (60 minutes)" at bounding box center [516, 325] width 397 height 29
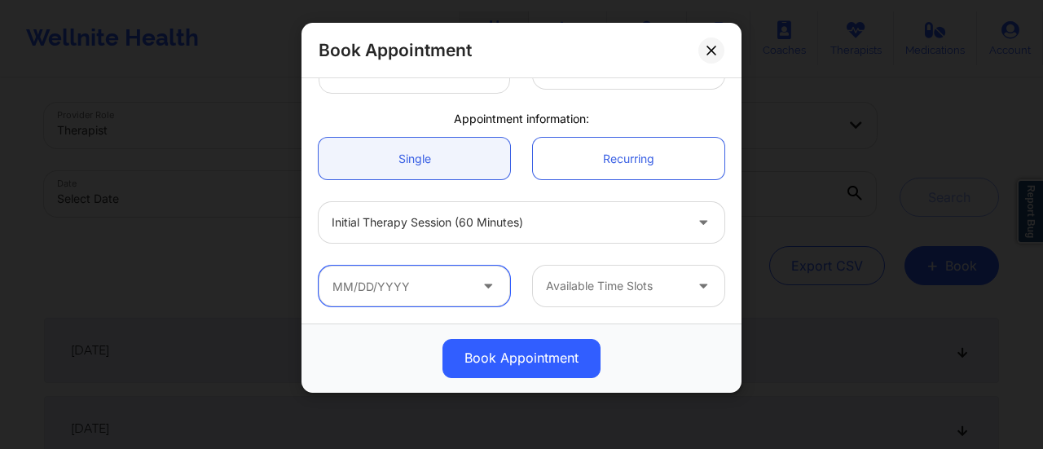
click at [454, 284] on input "text" at bounding box center [413, 286] width 191 height 41
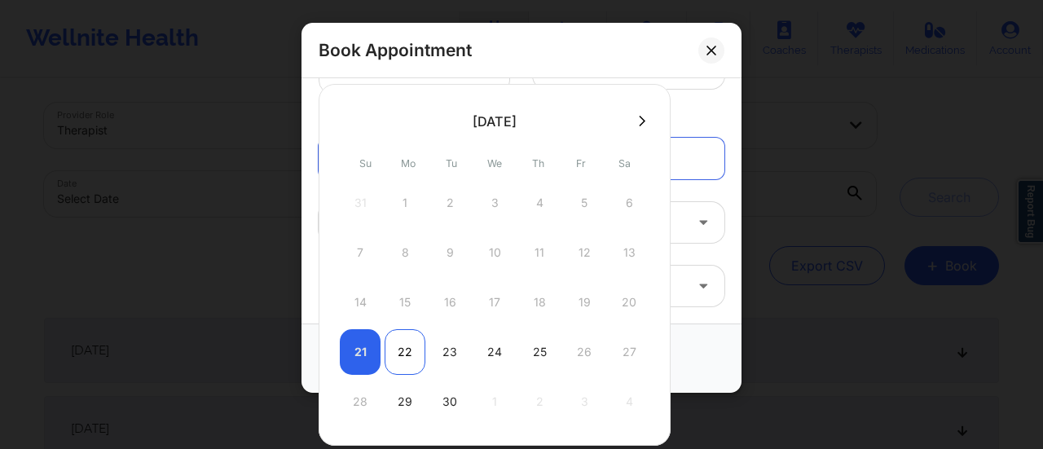
click at [405, 350] on div "22" at bounding box center [404, 352] width 41 height 46
type input "[DATE]"
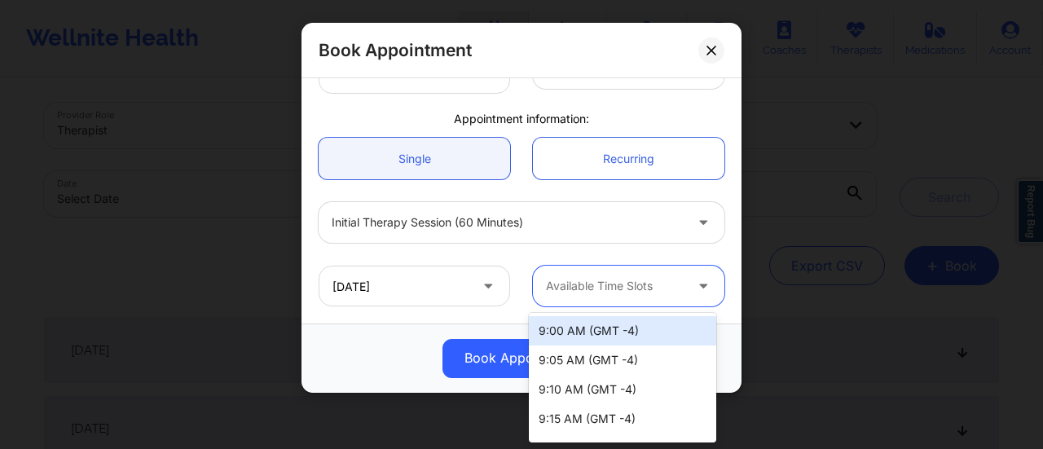
click at [635, 292] on div at bounding box center [615, 286] width 138 height 20
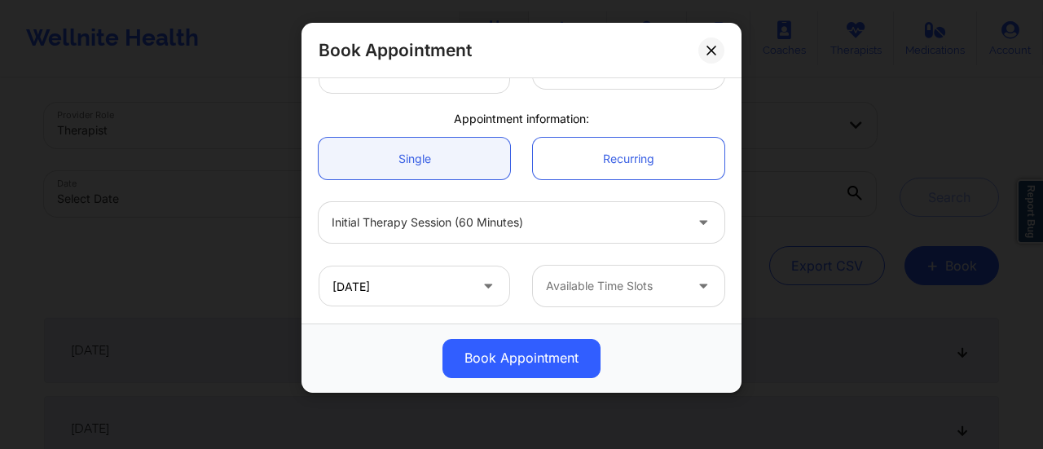
drag, startPoint x: 629, startPoint y: 362, endPoint x: 596, endPoint y: 300, distance: 70.7
click at [596, 300] on div "Available Time Slots" at bounding box center [609, 286] width 152 height 41
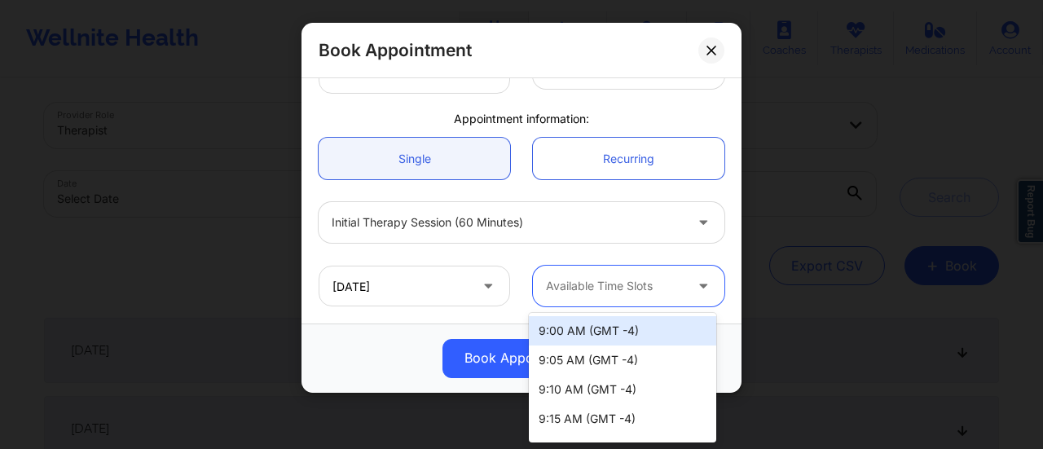
click at [596, 300] on div "Available Time Slots" at bounding box center [609, 286] width 152 height 41
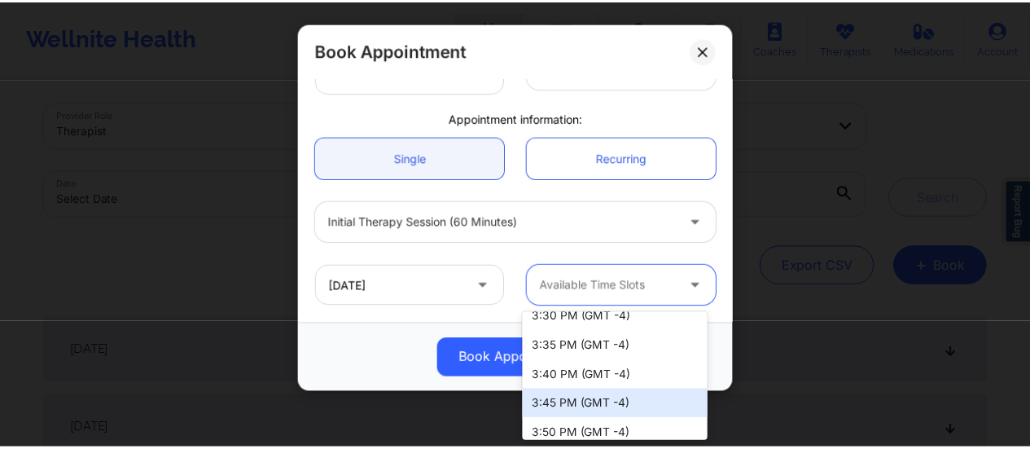
scroll to position [2544, 0]
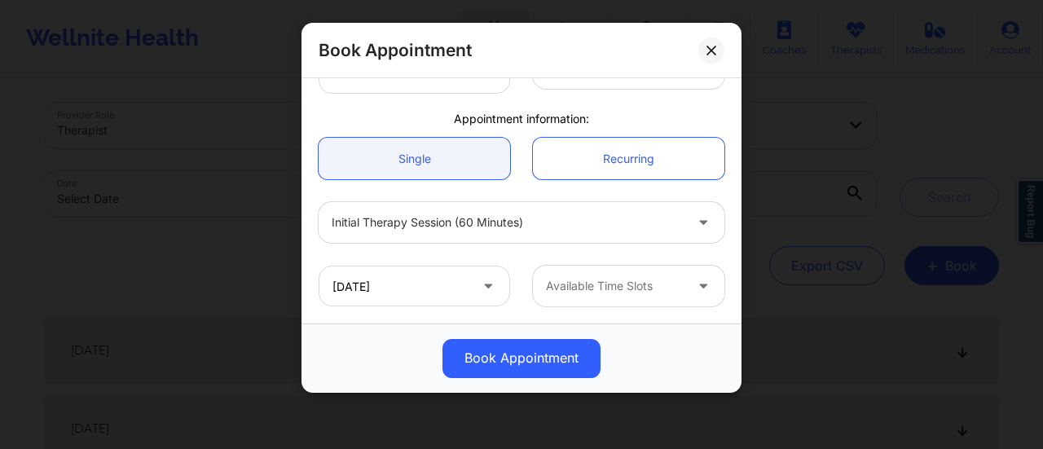
click at [404, 343] on div "Book Appointment" at bounding box center [521, 358] width 417 height 39
click at [712, 51] on icon at bounding box center [710, 50] width 9 height 9
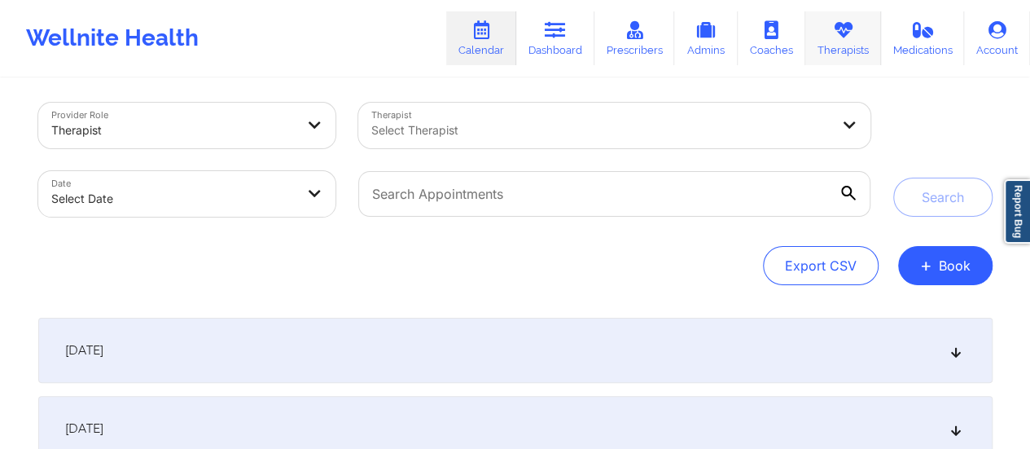
click at [841, 47] on link "Therapists" at bounding box center [844, 38] width 76 height 54
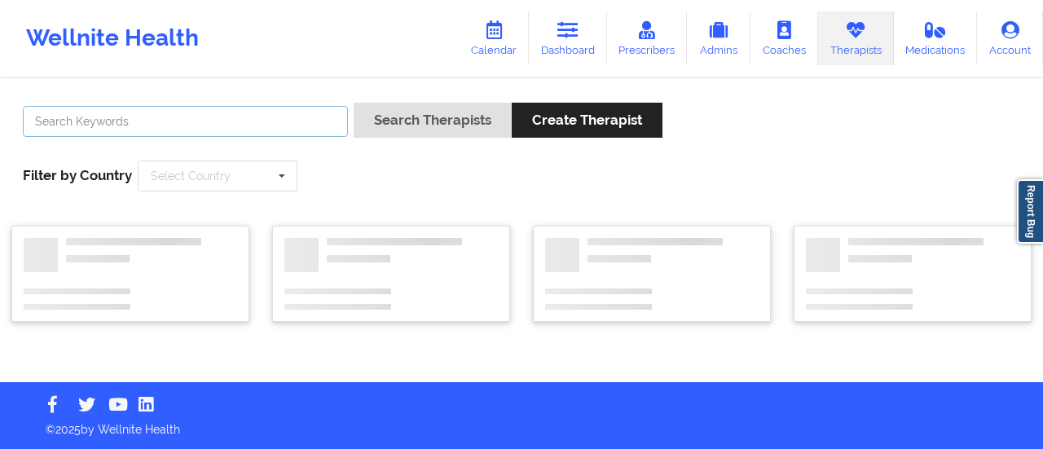
click at [326, 115] on input "text" at bounding box center [185, 121] width 325 height 31
type input "[PERSON_NAME]\"
click at [353, 103] on button "Search Therapists" at bounding box center [432, 120] width 158 height 35
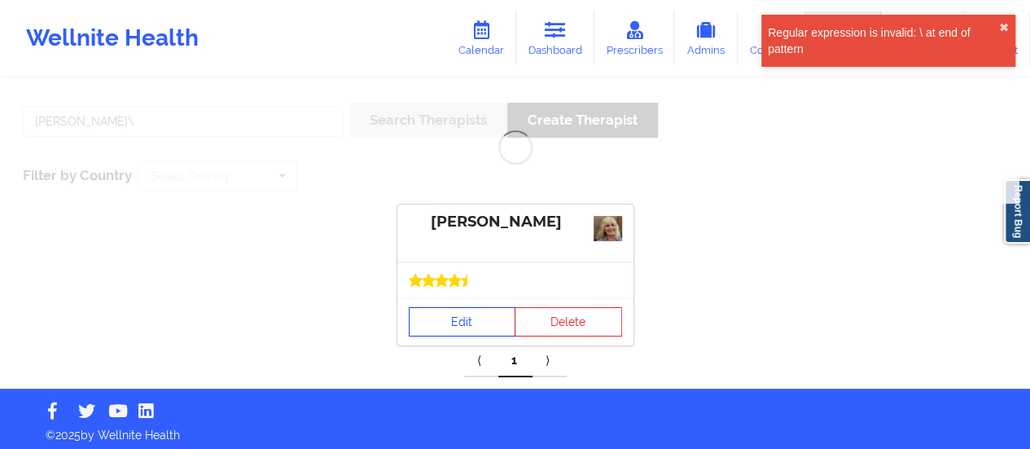
click at [442, 326] on link "Edit" at bounding box center [463, 321] width 108 height 29
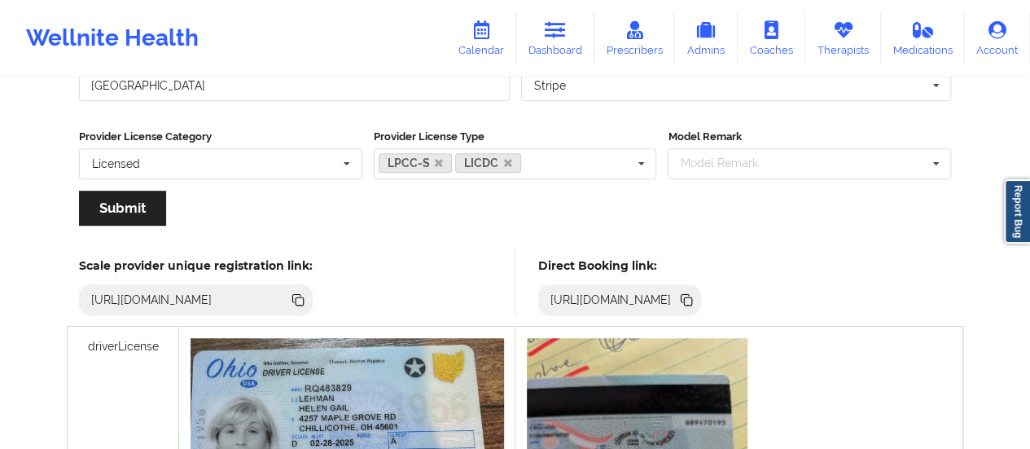
scroll to position [310, 0]
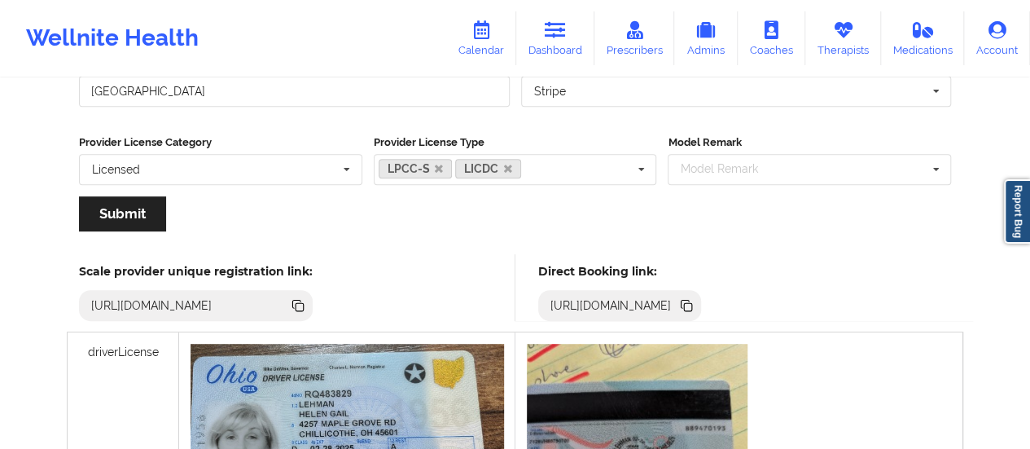
click at [690, 301] on icon at bounding box center [686, 304] width 8 height 8
